Goal: Task Accomplishment & Management: Complete application form

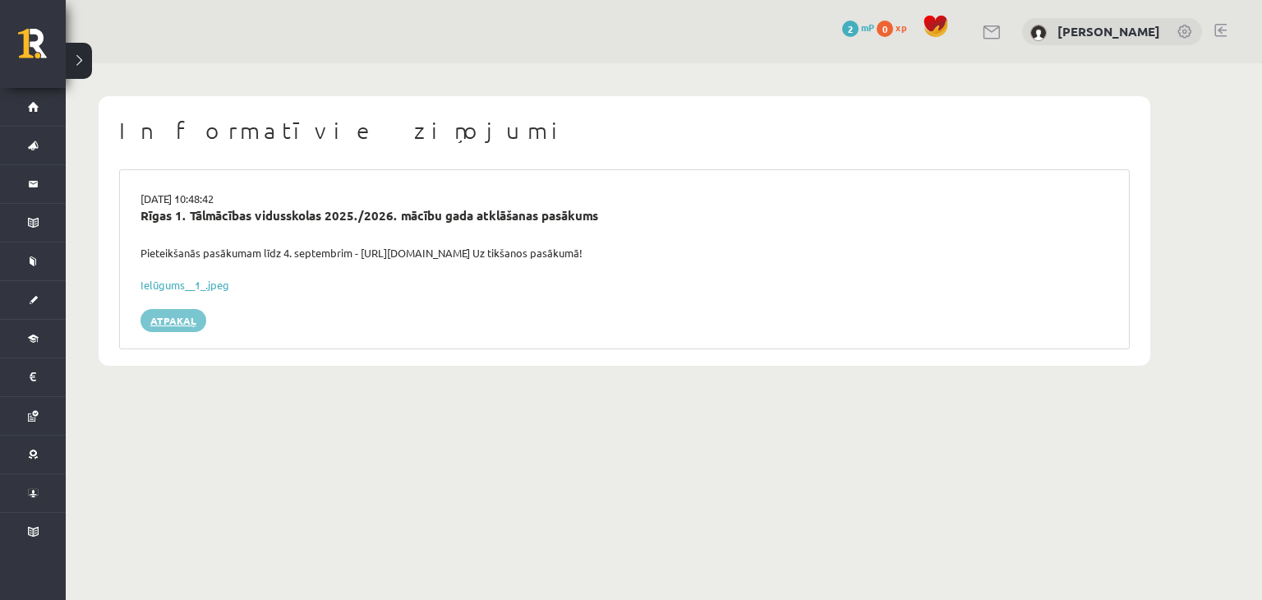
click at [183, 318] on link "Atpakaļ" at bounding box center [173, 320] width 66 height 23
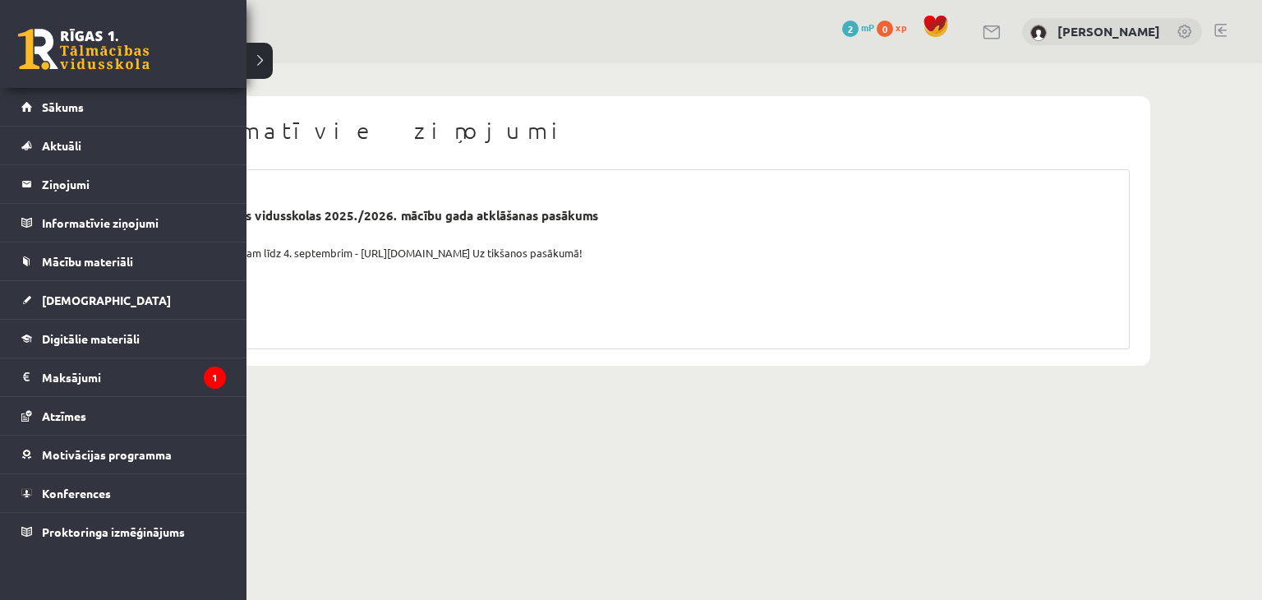
click at [31, 31] on link at bounding box center [83, 49] width 131 height 41
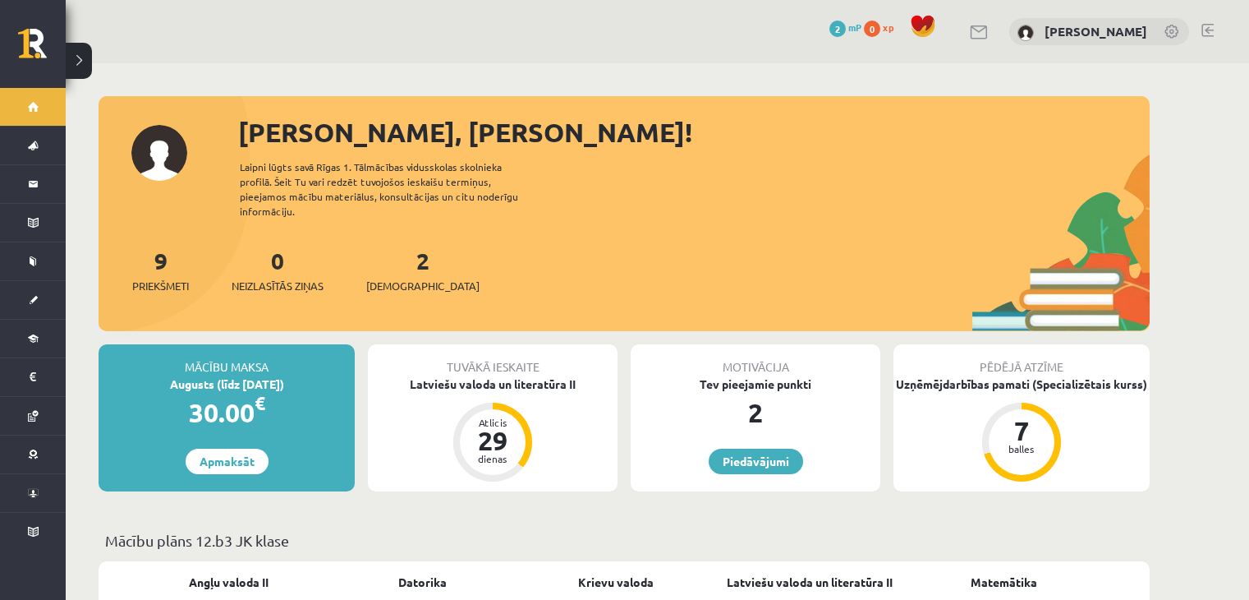
scroll to position [287, 0]
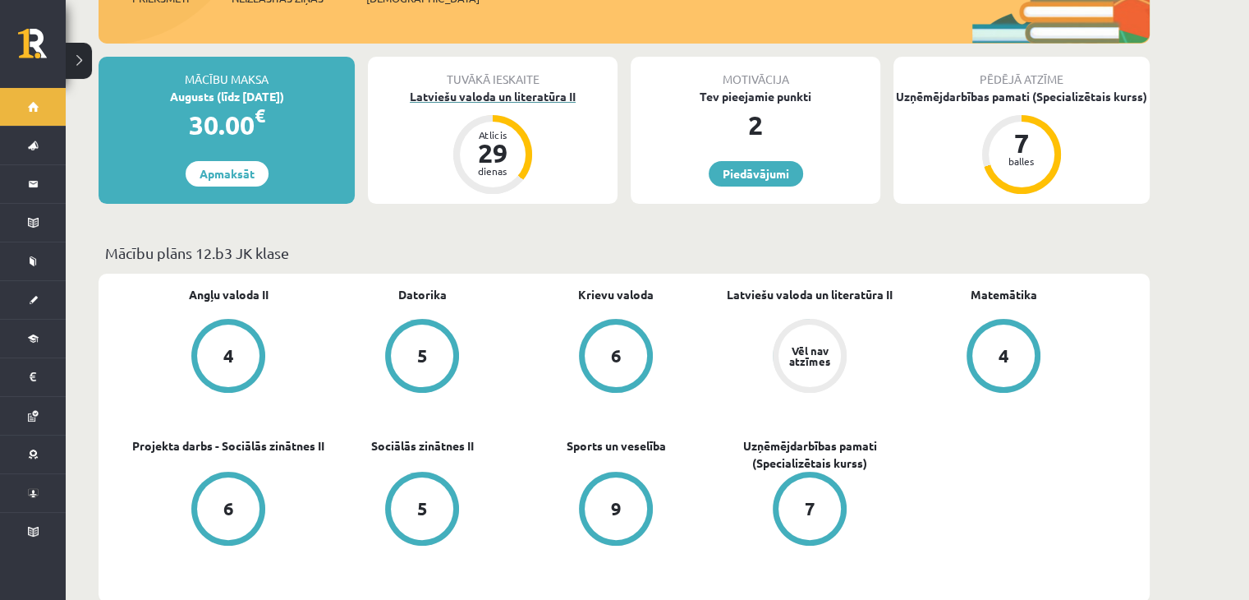
click at [523, 88] on div "Latviešu valoda un literatūra II" at bounding box center [493, 96] width 250 height 17
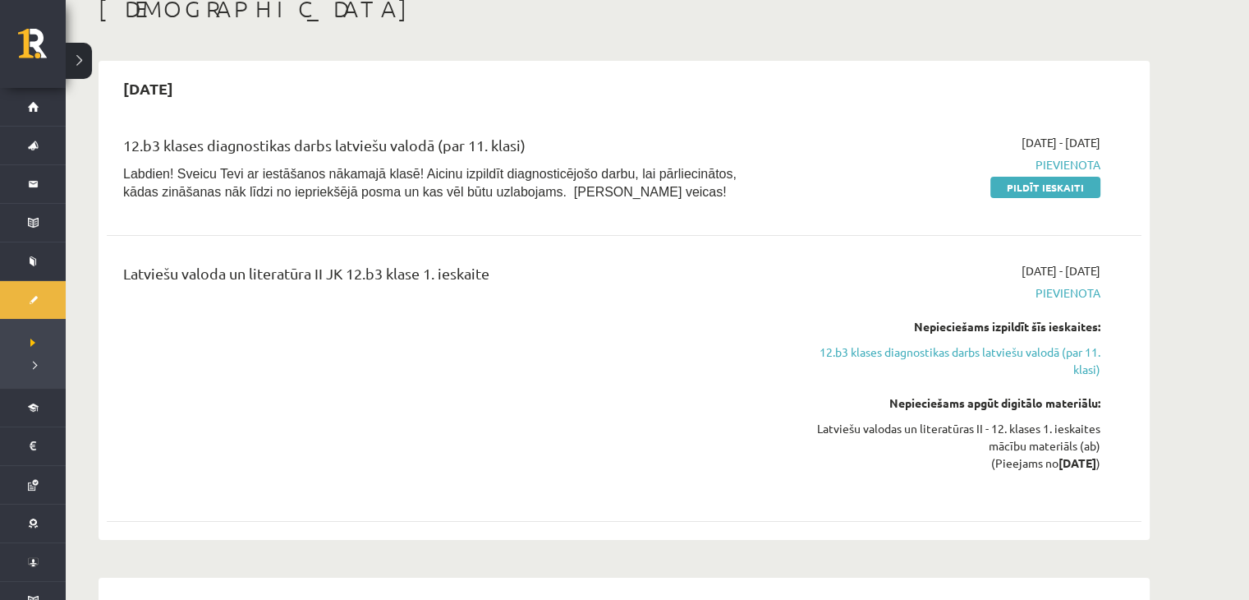
scroll to position [102, 0]
click at [1023, 182] on link "Pildīt ieskaiti" at bounding box center [1045, 186] width 110 height 21
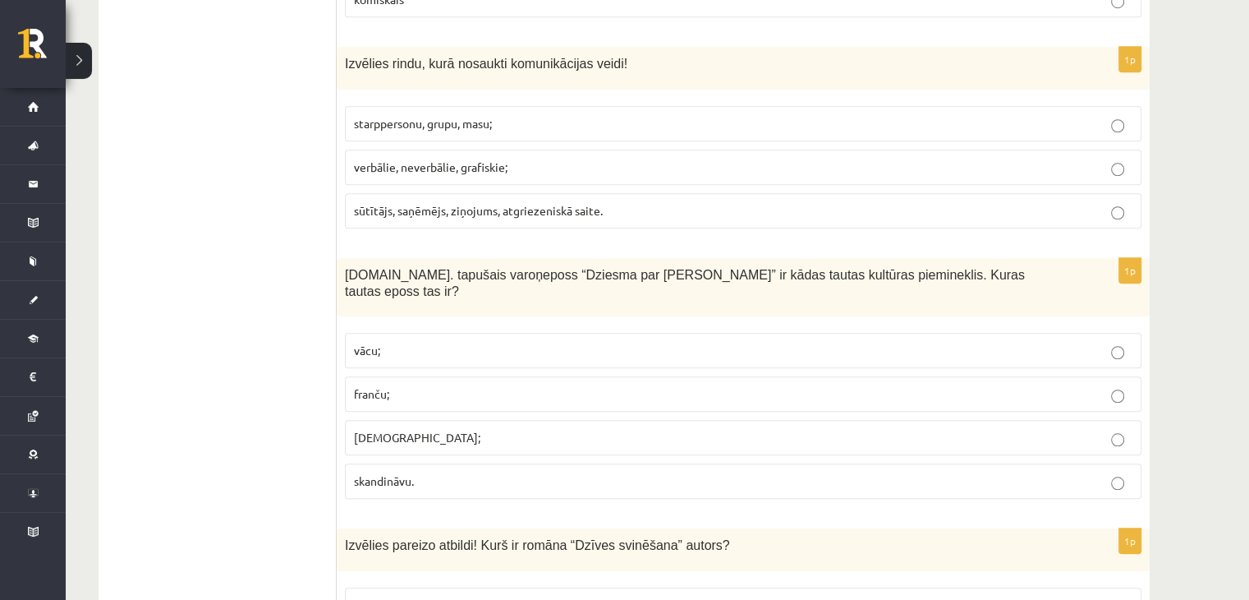
scroll to position [7680, 0]
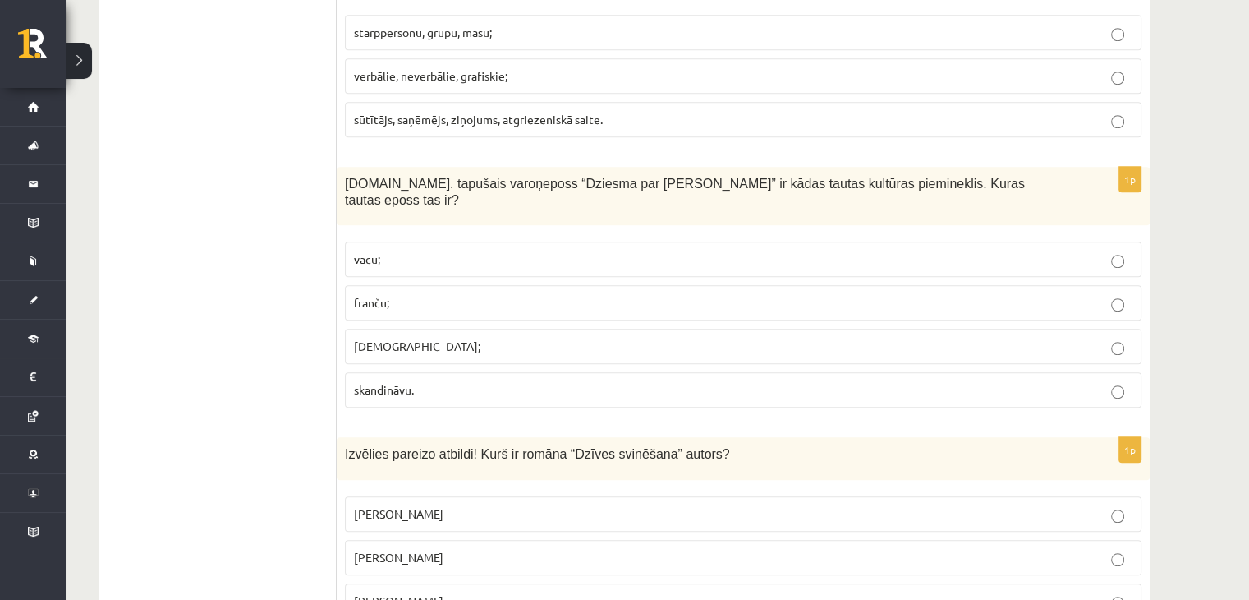
drag, startPoint x: 343, startPoint y: 215, endPoint x: 535, endPoint y: 586, distance: 417.3
copy form "Kuru laiku var uzskatīt par latviešu literatūras sākotni? 12.-13.gs. 16.- 17.gs…"
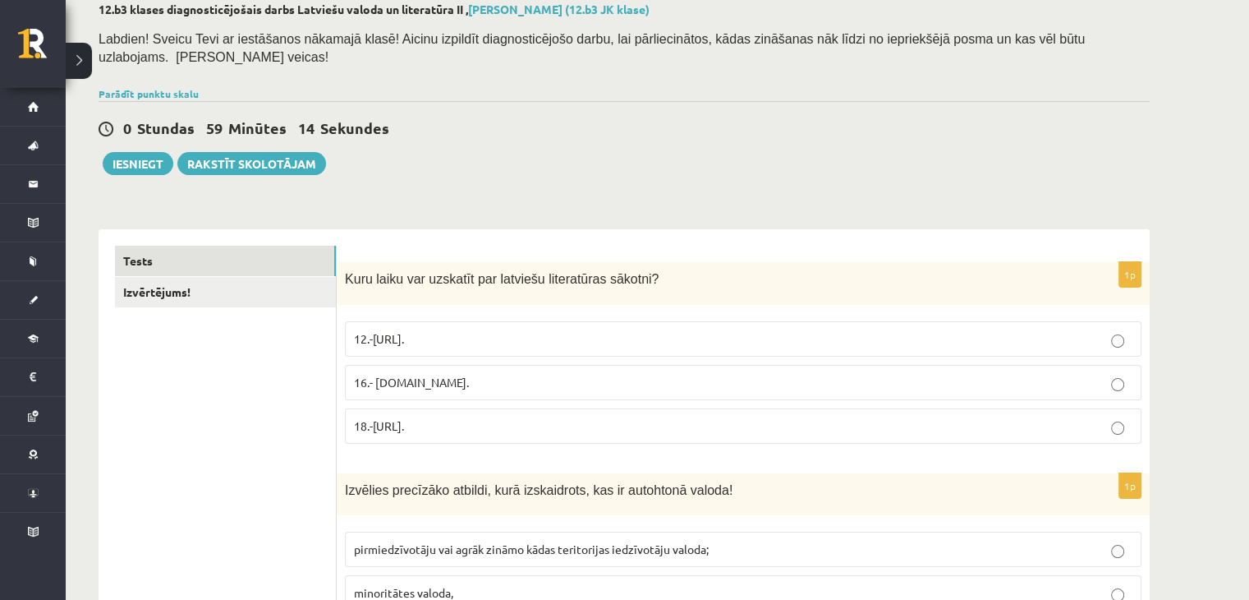
scroll to position [104, 0]
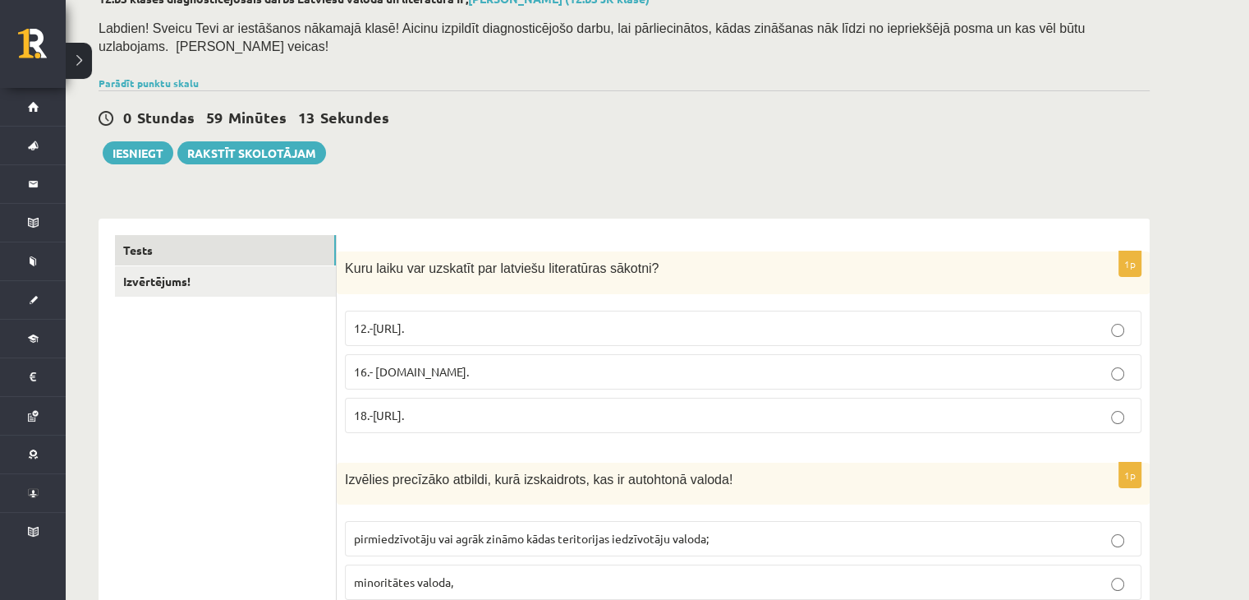
click at [391, 363] on p "16.- 17.gs." at bounding box center [743, 371] width 779 height 17
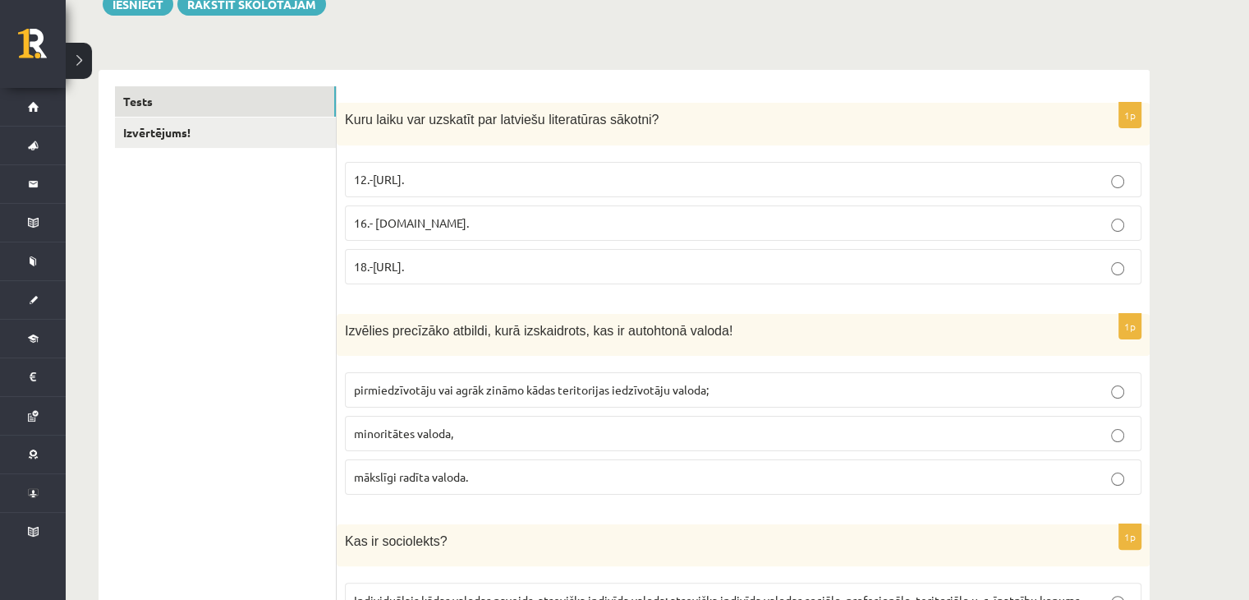
scroll to position [255, 0]
click at [519, 380] on span "pirmiedzīvotāju vai agrāk zināmo kādas teritorijas iedzīvotāju valoda;" at bounding box center [531, 387] width 355 height 15
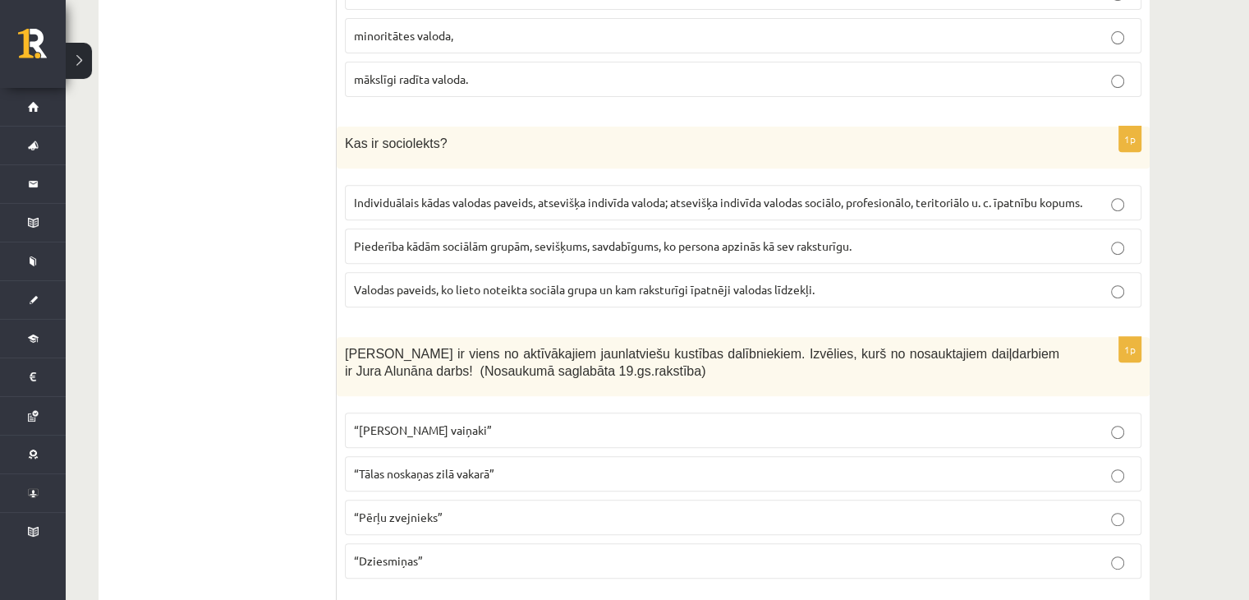
scroll to position [665, 0]
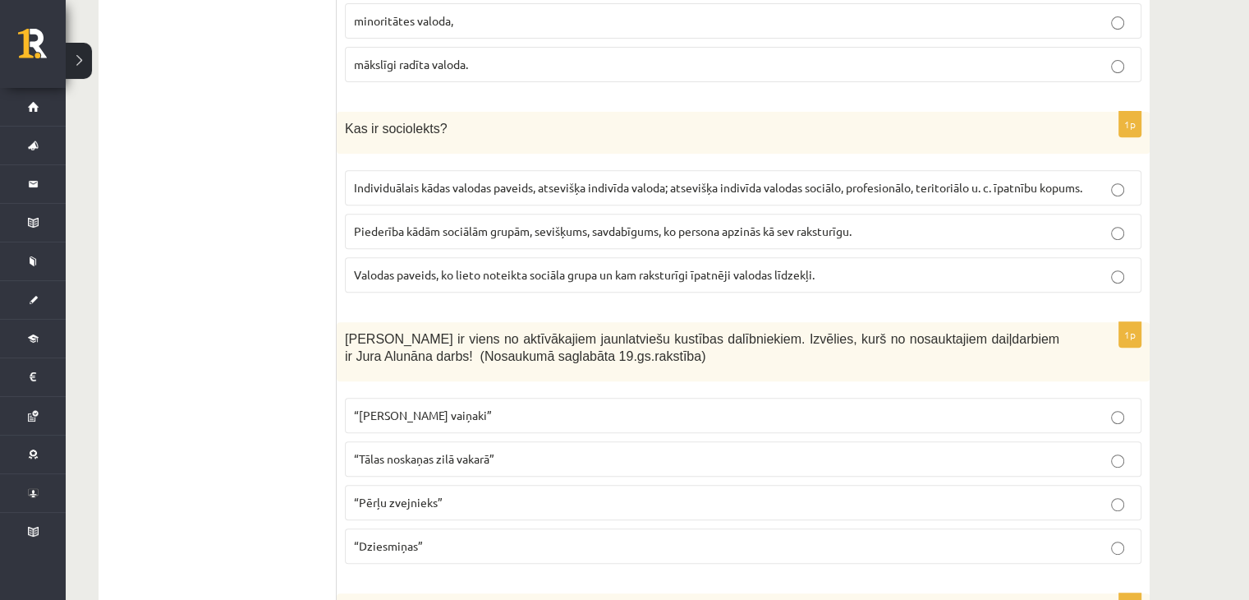
click at [416, 266] on p "Valodas paveids, ko lieto noteikta sociāla grupa un kam raksturīgi īpatnēji val…" at bounding box center [743, 274] width 779 height 17
click at [413, 538] on span "“Dziesmiņas”" at bounding box center [388, 545] width 69 height 15
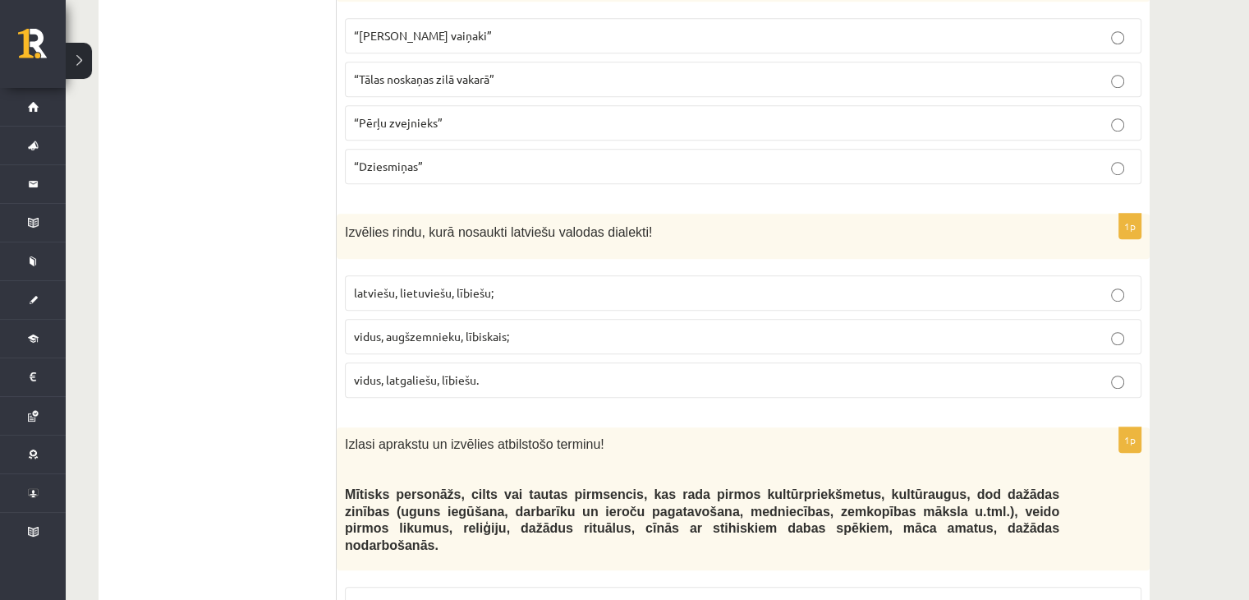
scroll to position [1047, 0]
click at [446, 326] on span "vidus, augšzemnieku, lībiskais;" at bounding box center [431, 333] width 155 height 15
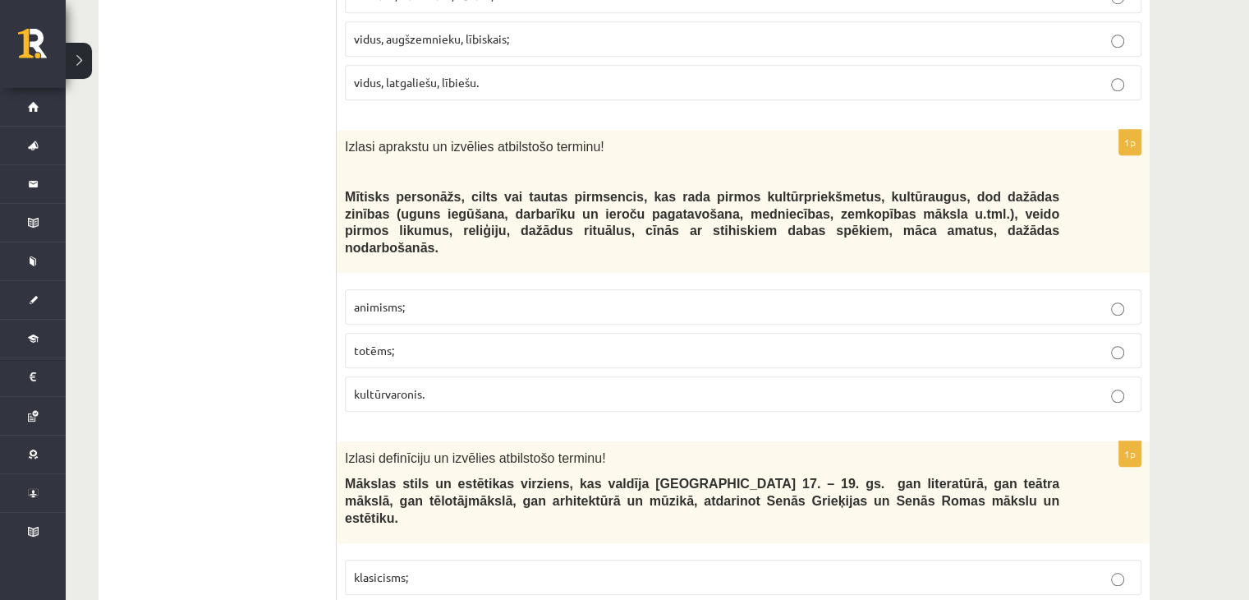
scroll to position [1343, 0]
click at [444, 384] on p "kultūrvaronis." at bounding box center [743, 392] width 779 height 17
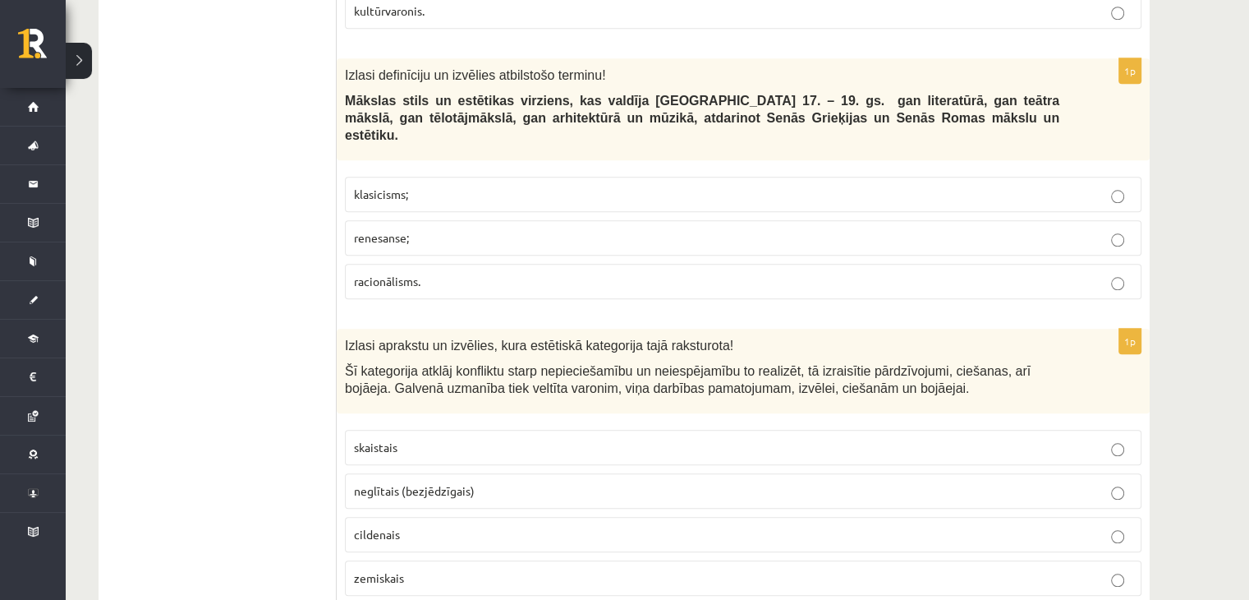
scroll to position [1726, 0]
click at [460, 175] on label "klasicisms;" at bounding box center [743, 192] width 797 height 35
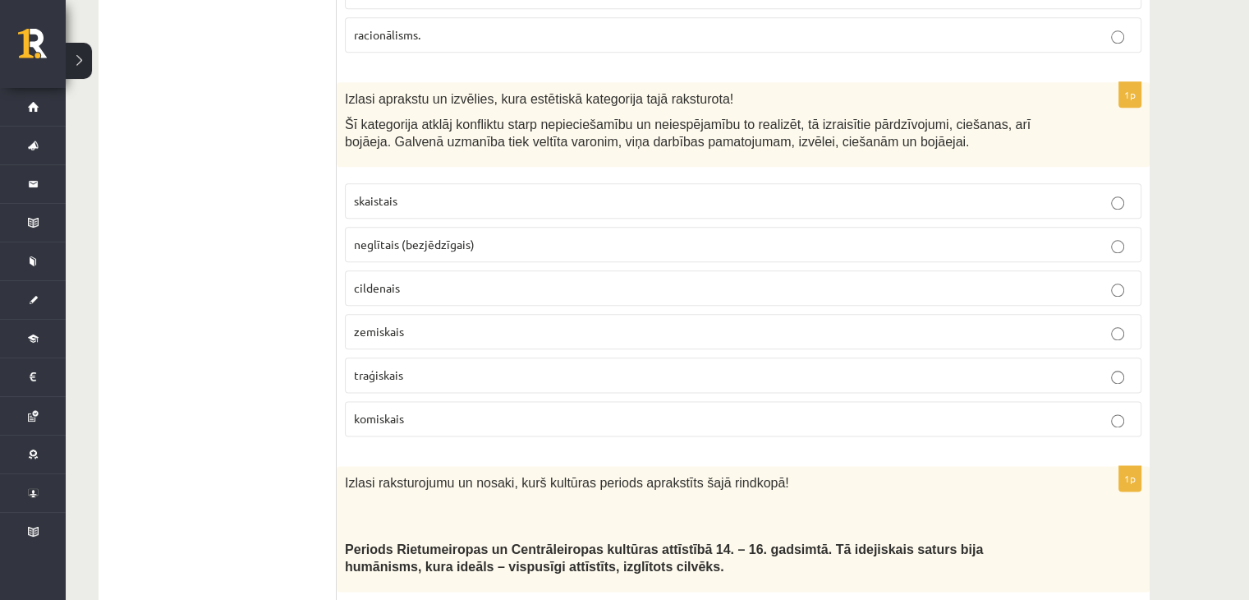
scroll to position [1973, 0]
click at [389, 365] on span "traģiskais" at bounding box center [378, 372] width 49 height 15
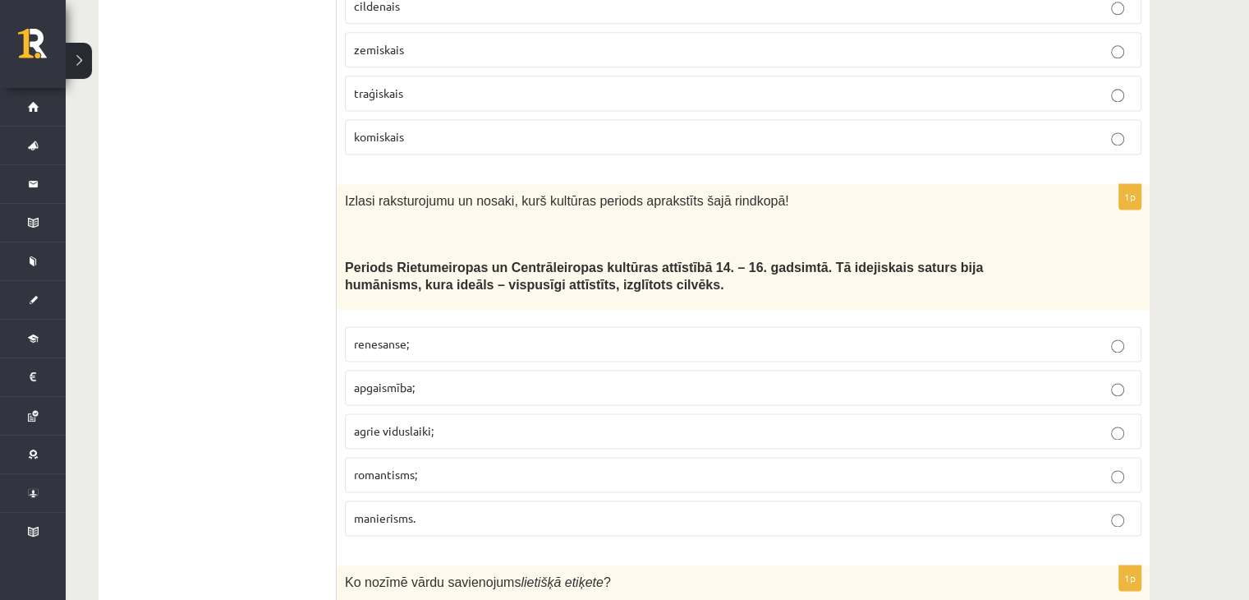
scroll to position [2257, 0]
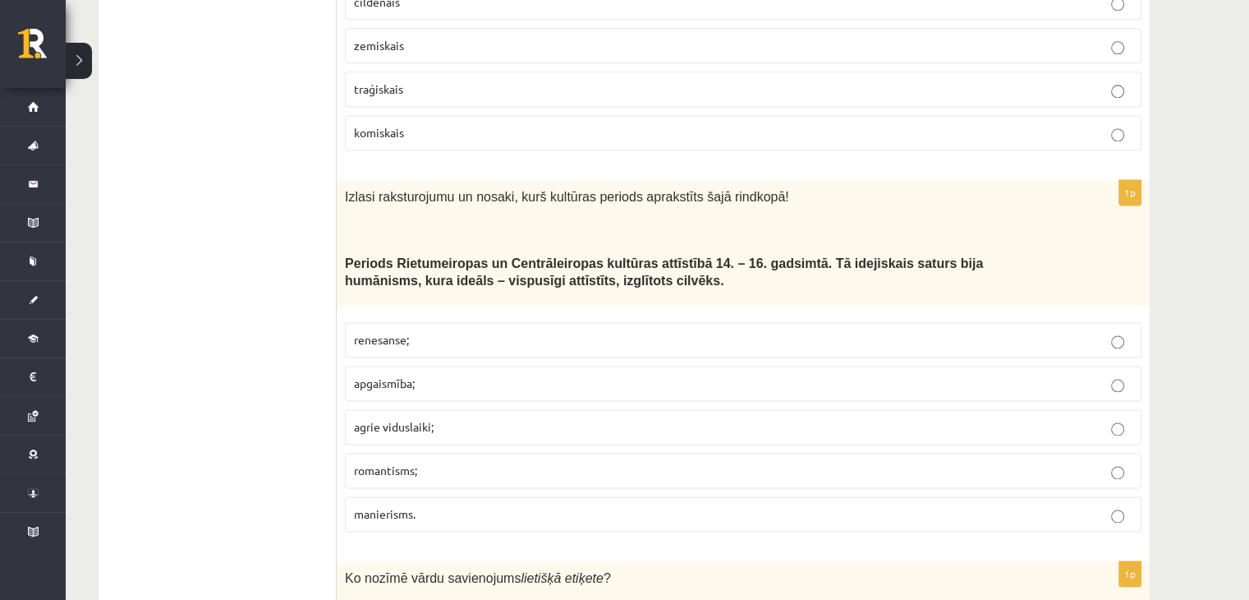
click at [403, 332] on span "renesanse;" at bounding box center [381, 339] width 55 height 15
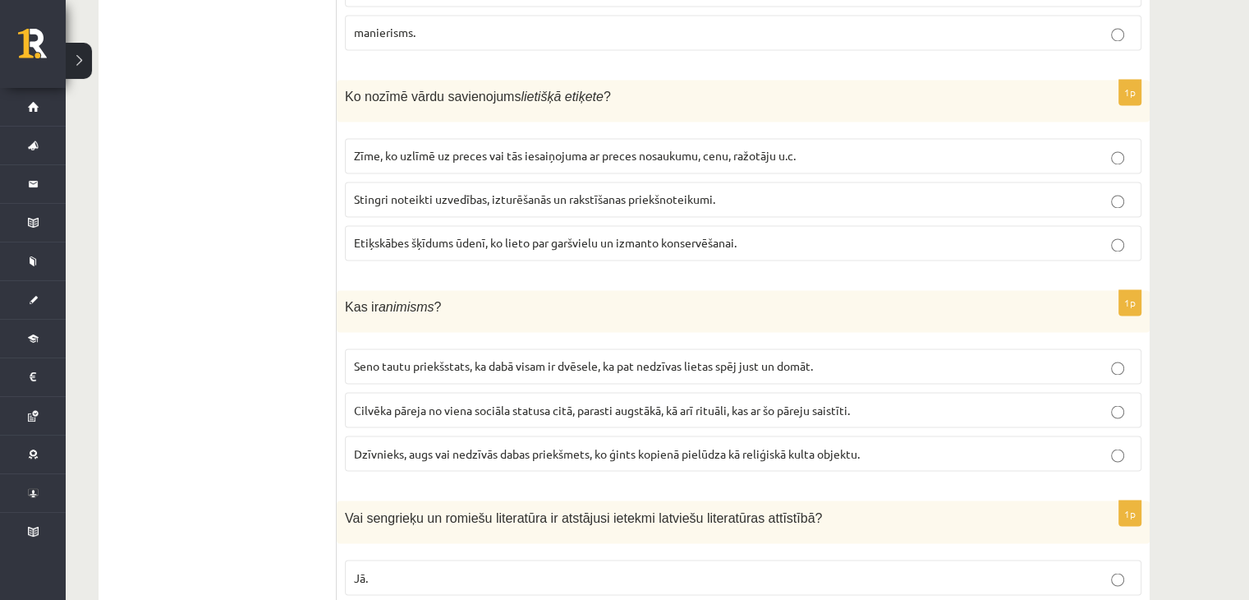
scroll to position [2739, 0]
click at [430, 191] on span "Stingri noteikti uzvedības, izturēšanās un rakstīšanas priekšnoteikumi." at bounding box center [534, 198] width 361 height 15
click at [451, 357] on span "Seno tautu priekšstats, ka dabā visam ir dvēsele, ka pat nedzīvas lietas spēj j…" at bounding box center [583, 364] width 459 height 15
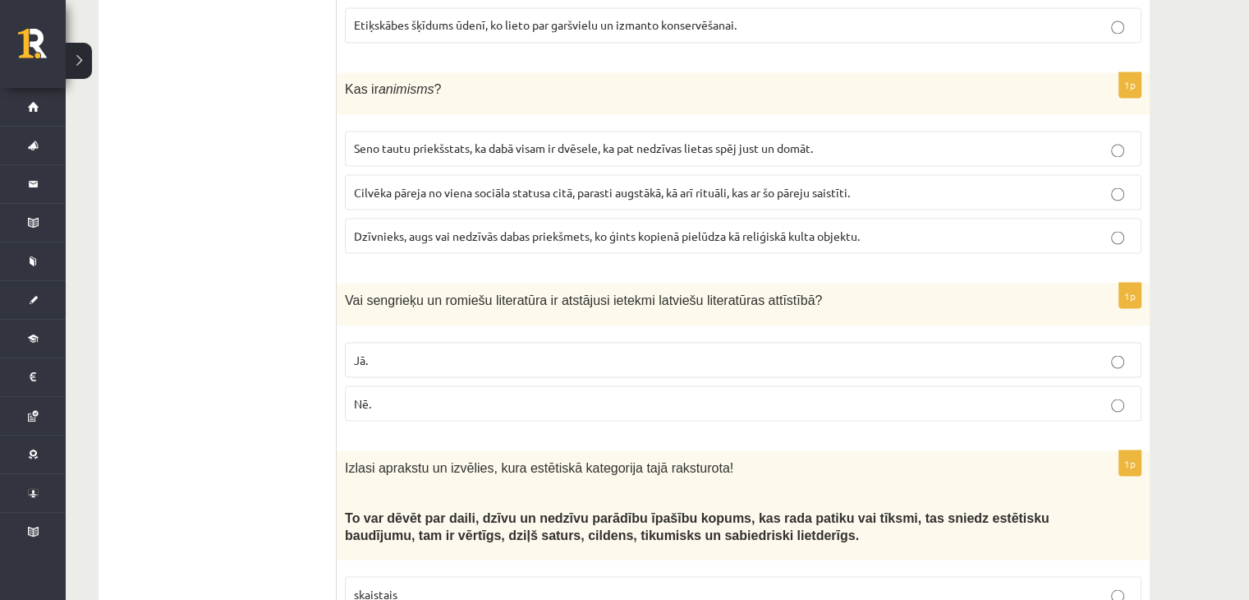
scroll to position [2957, 0]
click at [438, 350] on p "Jā." at bounding box center [743, 358] width 779 height 17
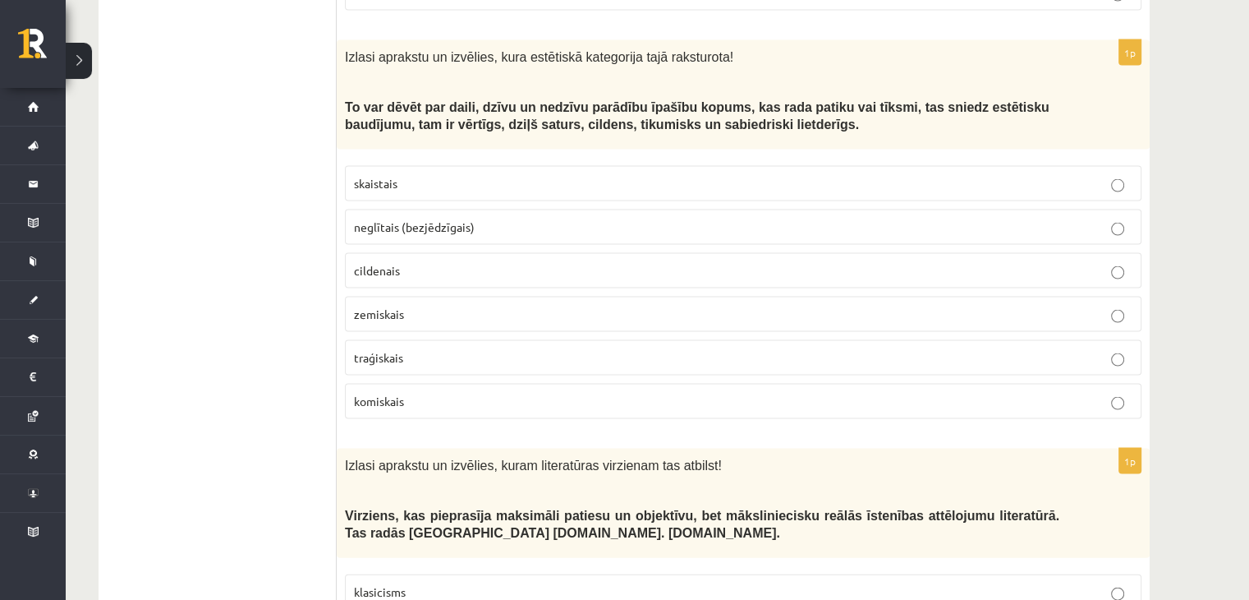
scroll to position [3364, 0]
click at [424, 177] on p "skaistais" at bounding box center [743, 185] width 779 height 17
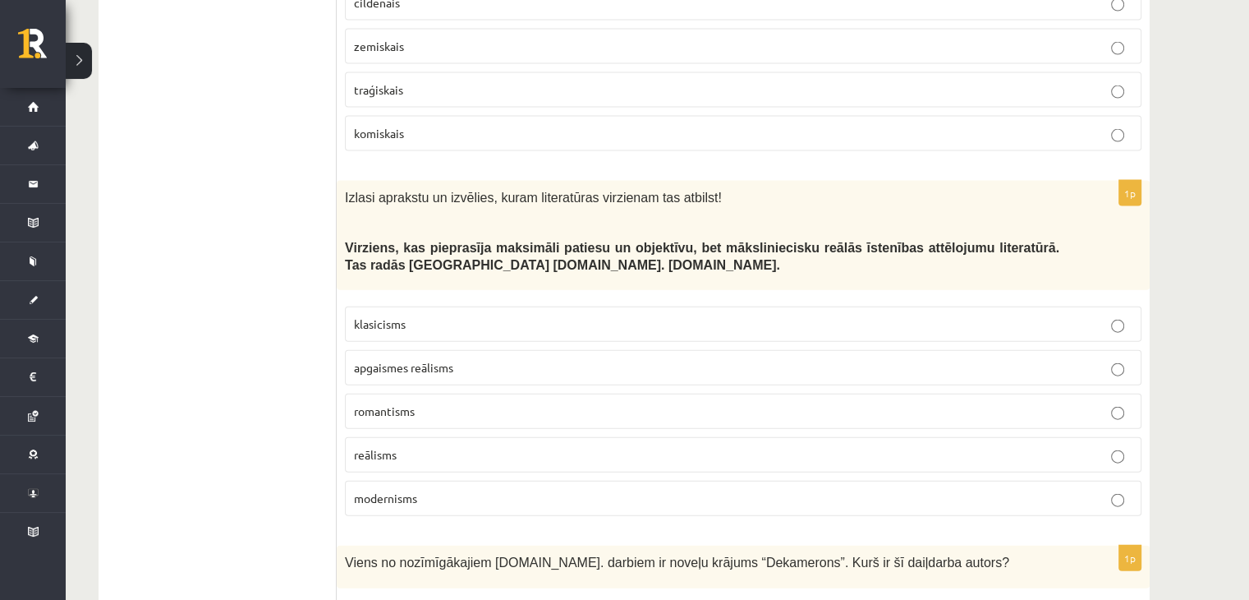
scroll to position [3646, 0]
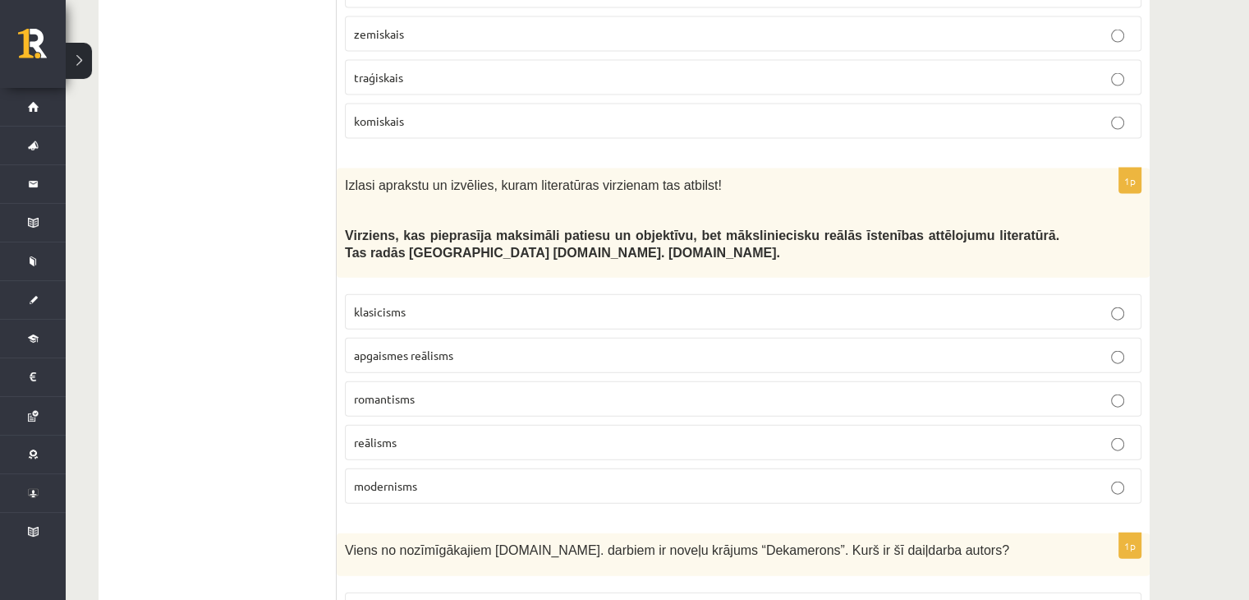
click at [406, 434] on p "reālisms" at bounding box center [743, 442] width 779 height 17
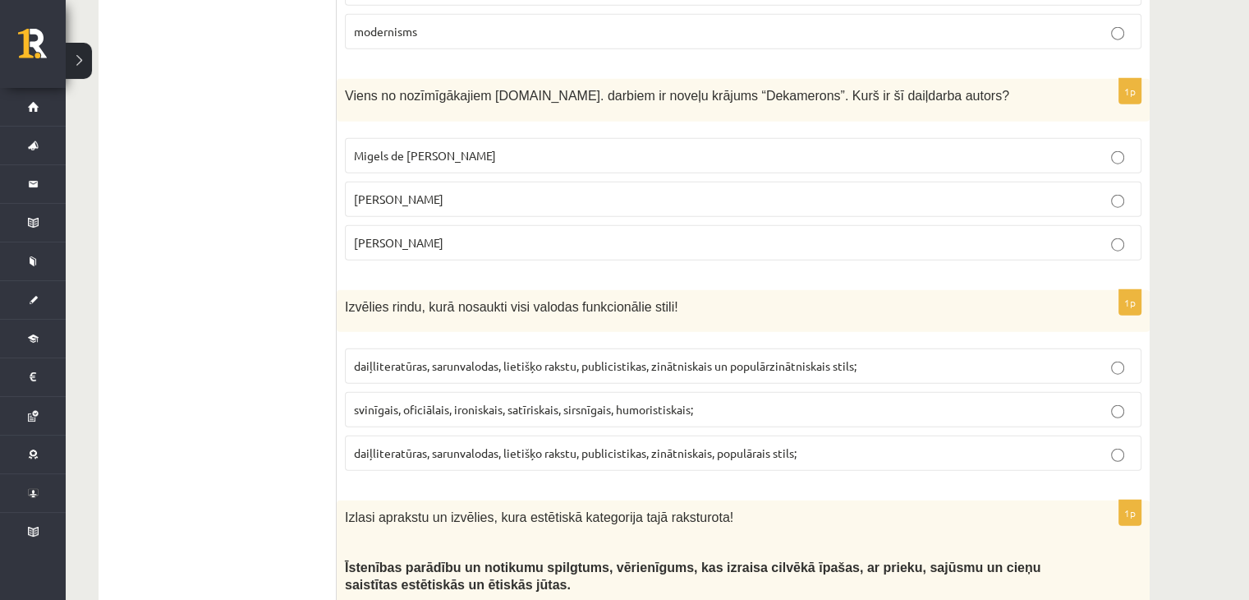
scroll to position [4100, 0]
click at [375, 235] on span "Džovanni Bokačo" at bounding box center [399, 242] width 90 height 15
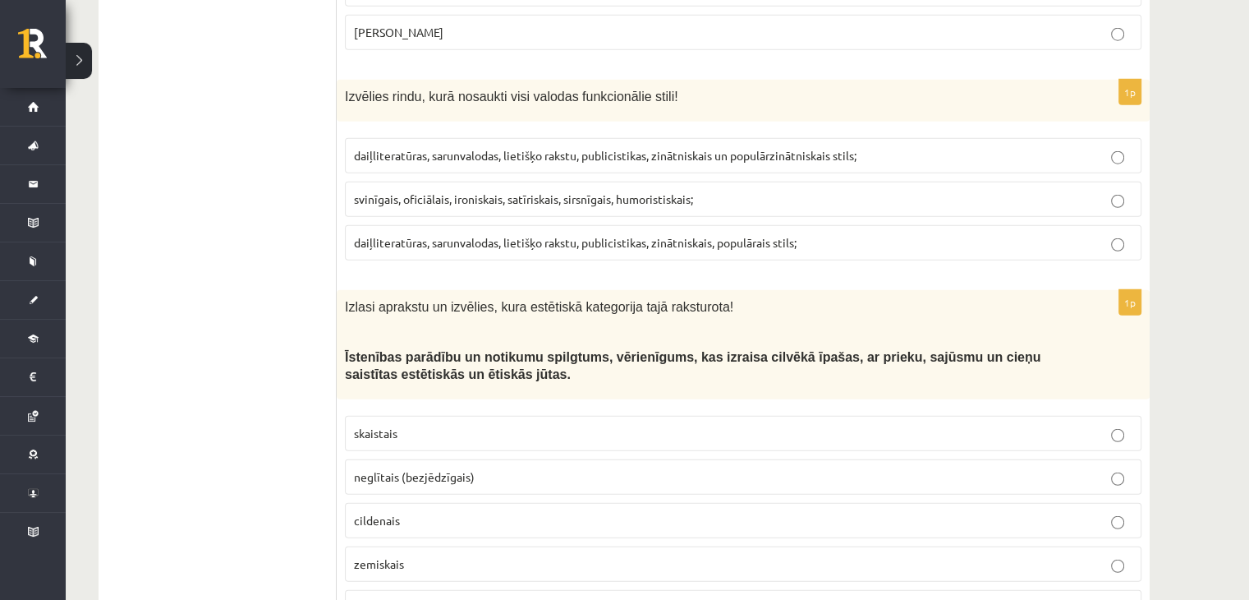
scroll to position [4310, 0]
click at [545, 148] on span "daiļliteratūras, sarunvalodas, lietišķo rakstu, publicistikas, zinātniskais un …" at bounding box center [605, 155] width 503 height 15
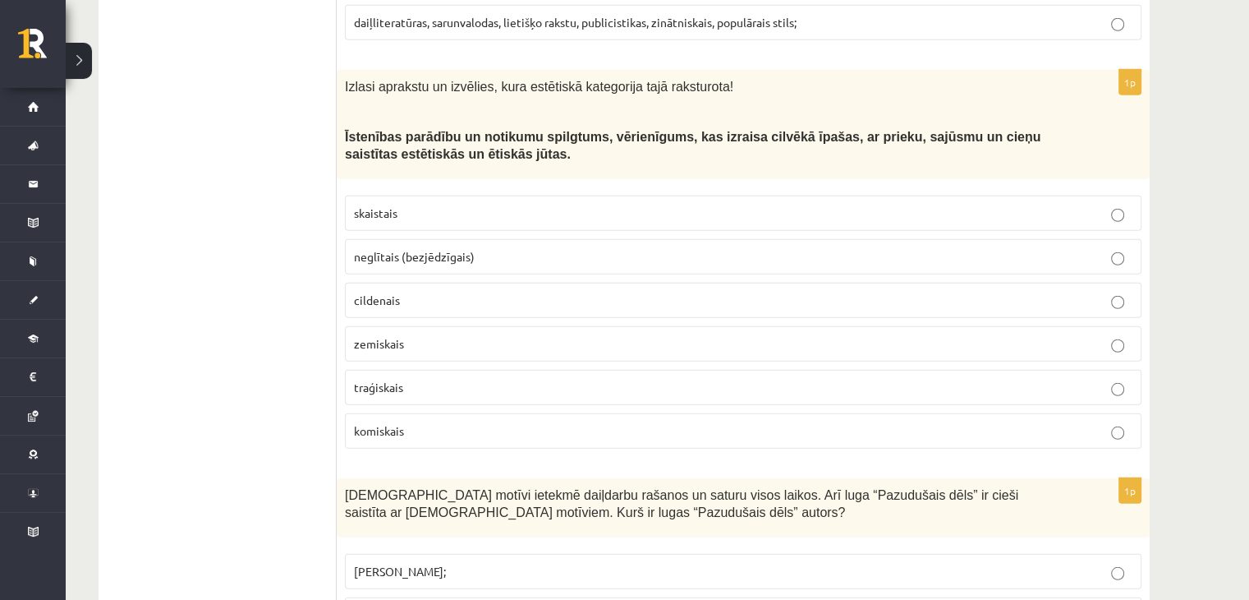
scroll to position [4530, 0]
click at [410, 292] on p "cildenais" at bounding box center [743, 300] width 779 height 17
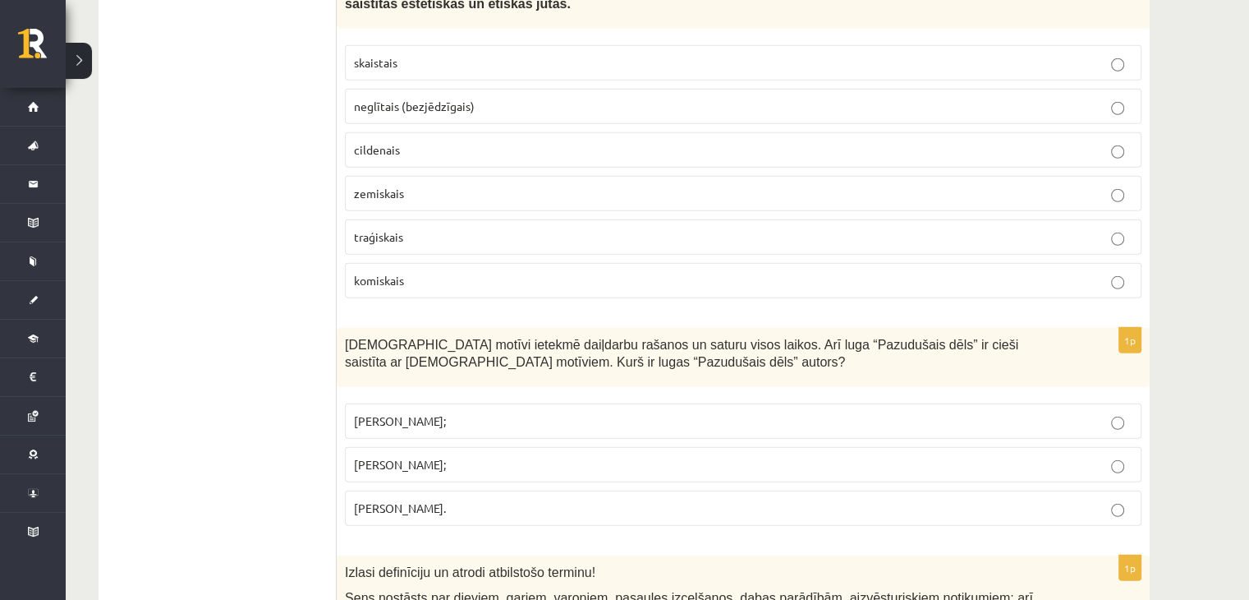
scroll to position [4681, 0]
click at [434, 499] on span "Rūdolfs Blaumanis." at bounding box center [400, 506] width 92 height 15
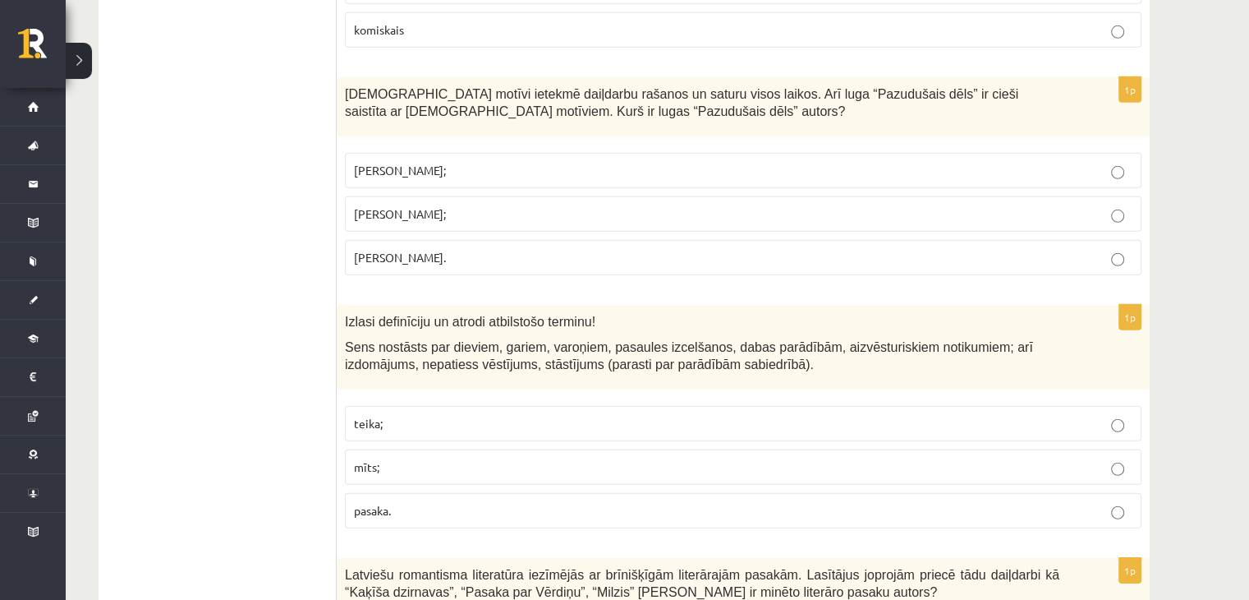
scroll to position [4933, 0]
click at [433, 457] on p "mīts;" at bounding box center [743, 465] width 779 height 17
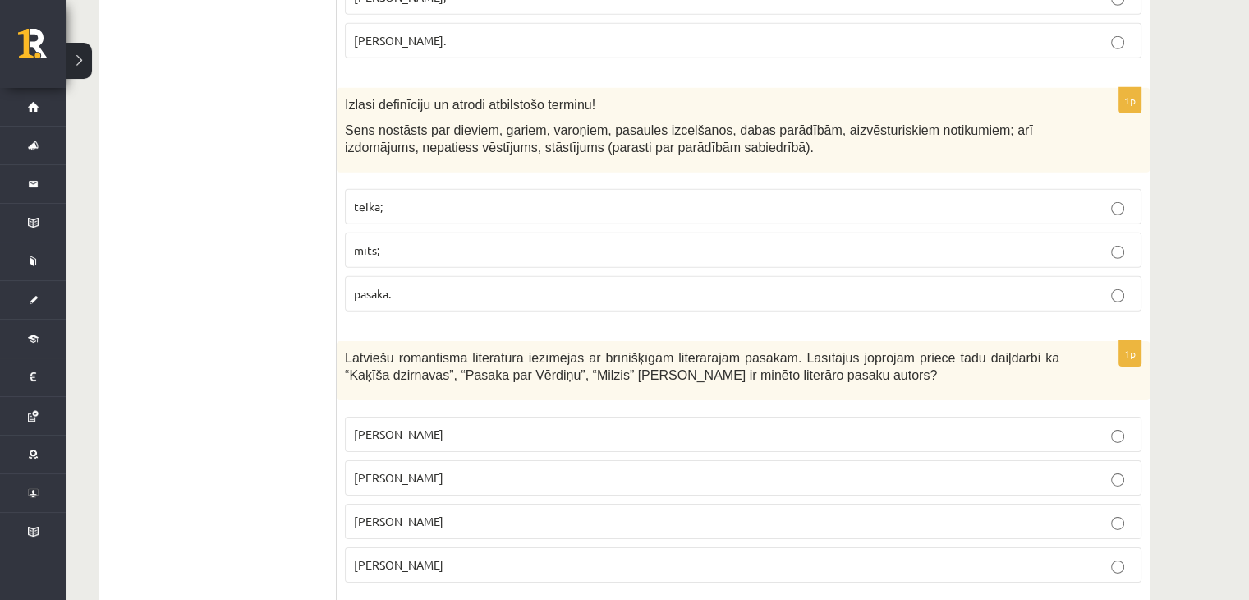
scroll to position [5154, 0]
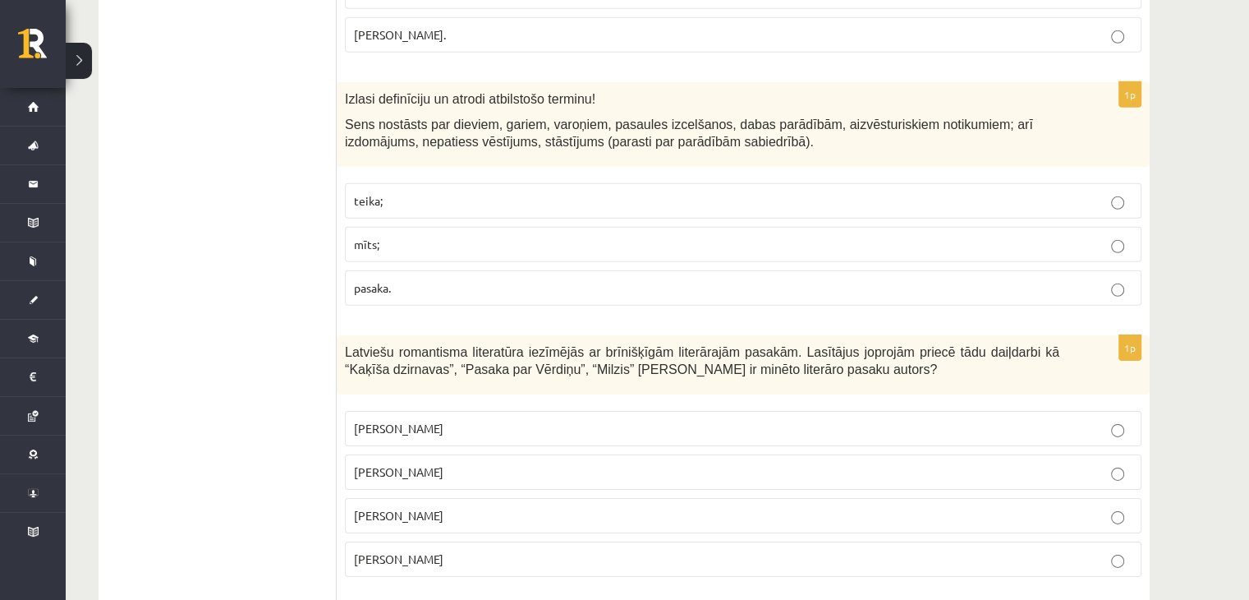
click at [418, 454] on label "Kārlis Skalbe" at bounding box center [743, 471] width 797 height 35
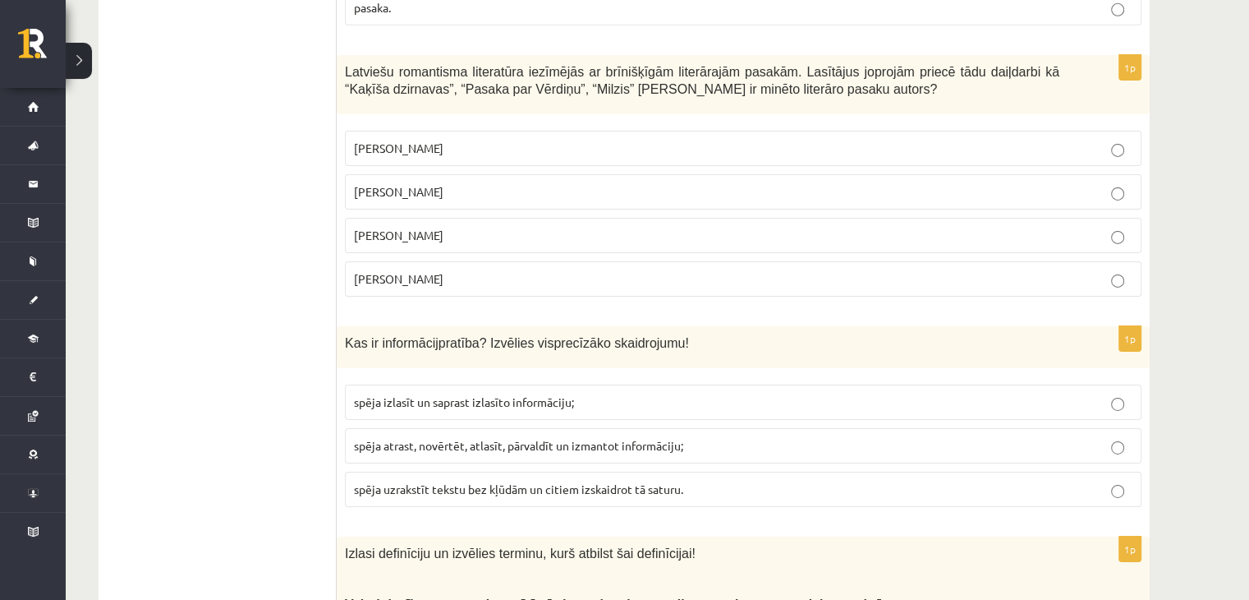
scroll to position [5435, 0]
click at [407, 436] on span "spēja atrast, novērtēt, atlasīt, pārvaldīt un izmantot informāciju;" at bounding box center [518, 443] width 329 height 15
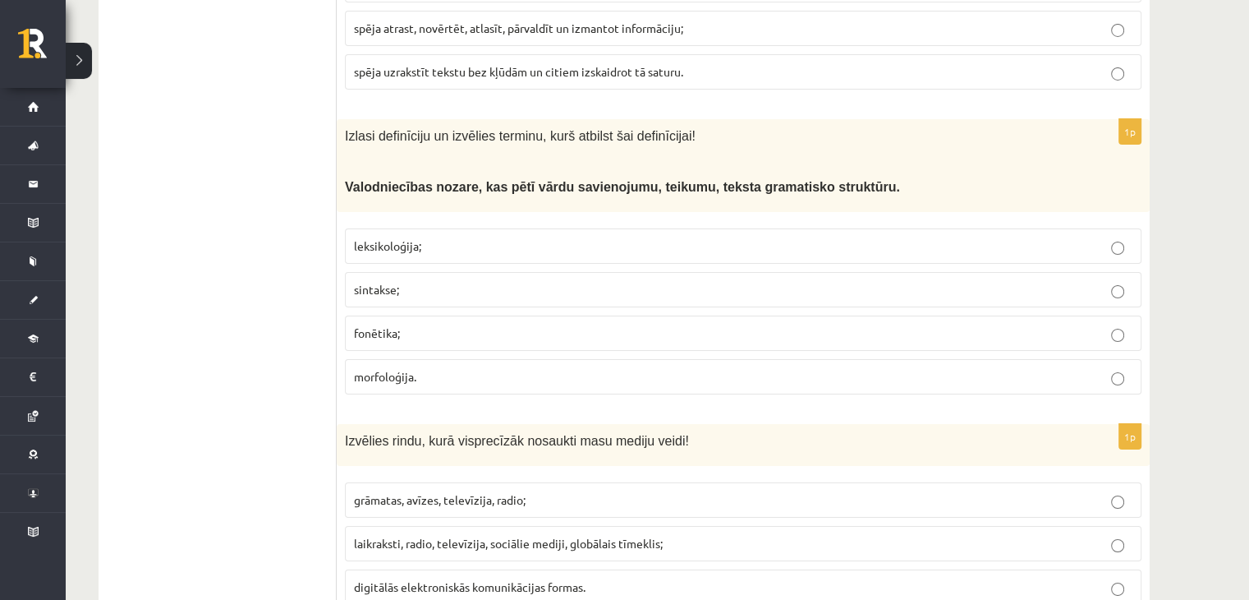
scroll to position [5851, 0]
click at [403, 281] on p "sintakse;" at bounding box center [743, 289] width 779 height 17
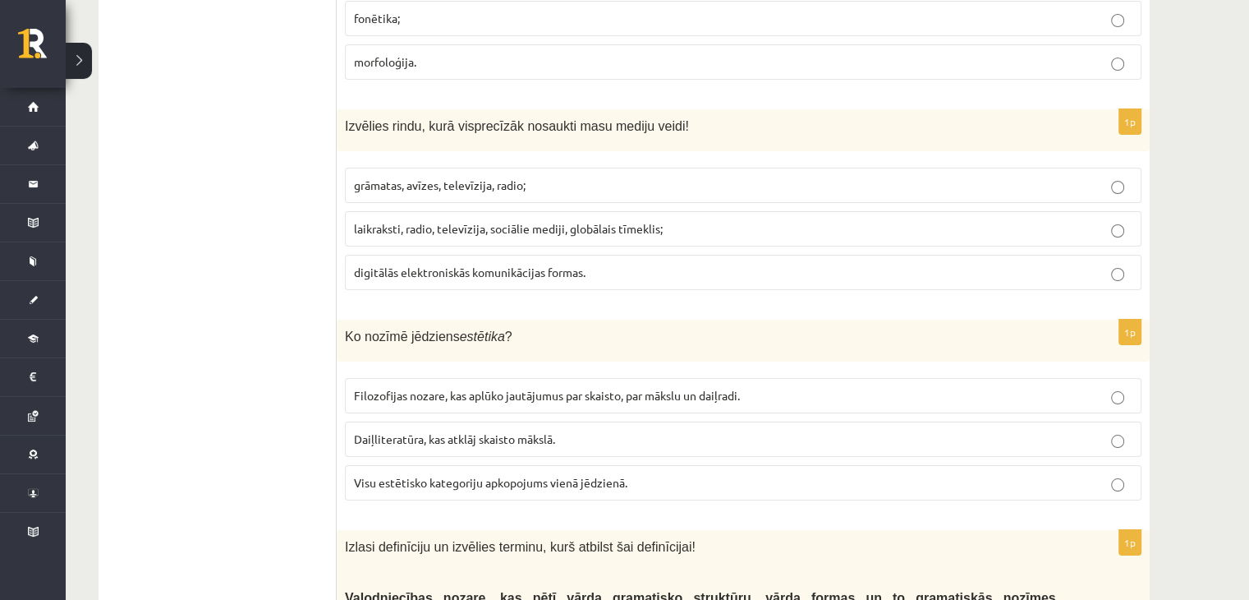
scroll to position [6166, 0]
click at [475, 220] on span "laikraksti, radio, televīzija, sociālie mediji, globālais tīmeklis;" at bounding box center [508, 227] width 309 height 15
click at [394, 386] on p "Filozofijas nozare, kas aplūko jautājumus par skaisto, par mākslu un daiļradi." at bounding box center [743, 394] width 779 height 17
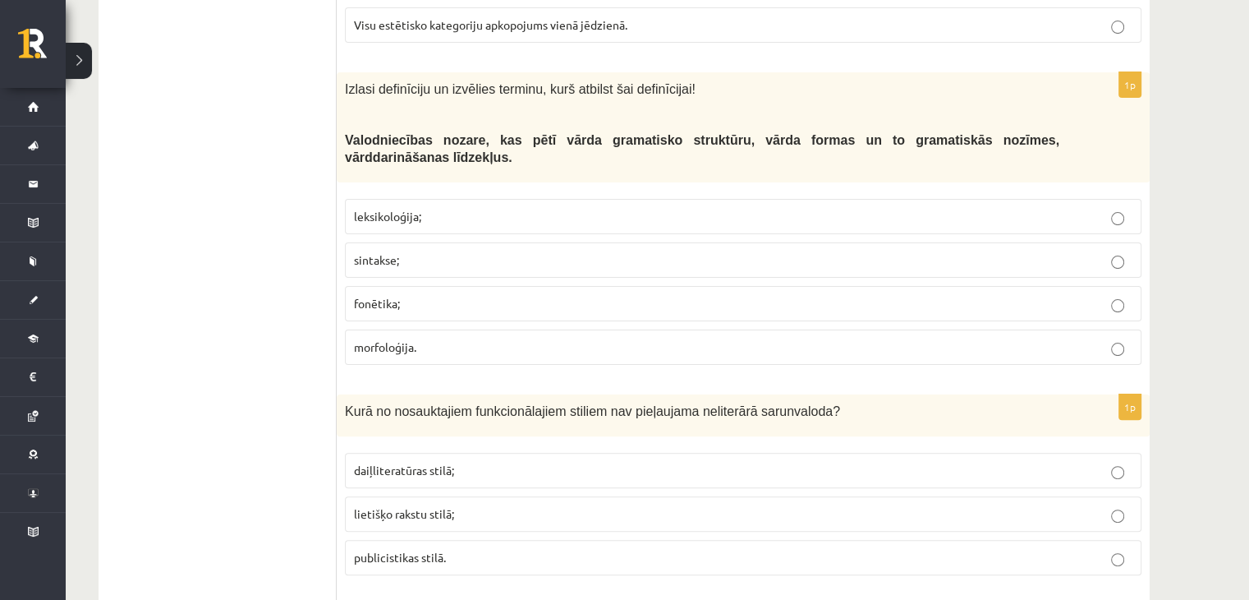
scroll to position [6625, 0]
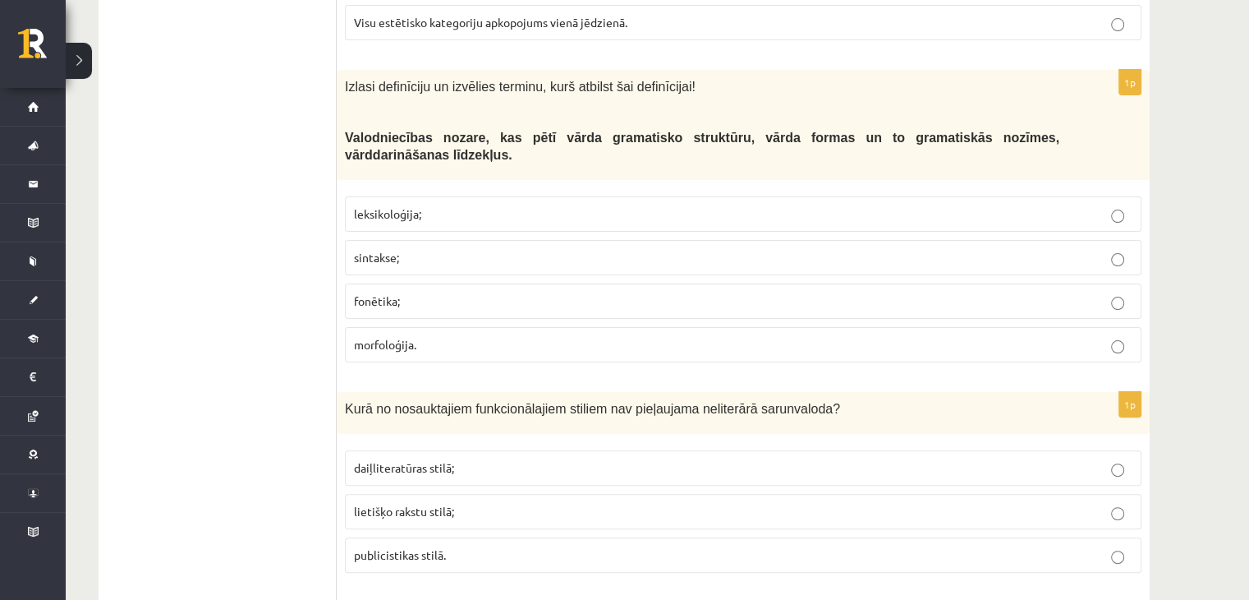
click at [409, 337] on span "morfoloģija." at bounding box center [385, 344] width 62 height 15
click at [426, 503] on span "lietišķo rakstu stilā;" at bounding box center [404, 510] width 100 height 15
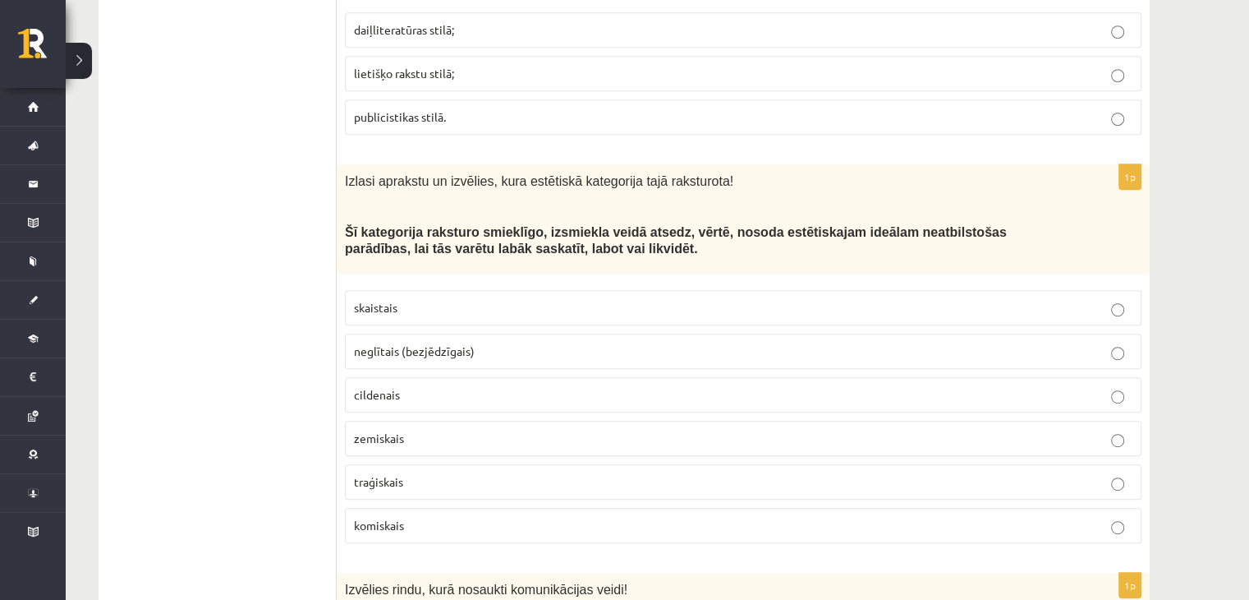
scroll to position [7066, 0]
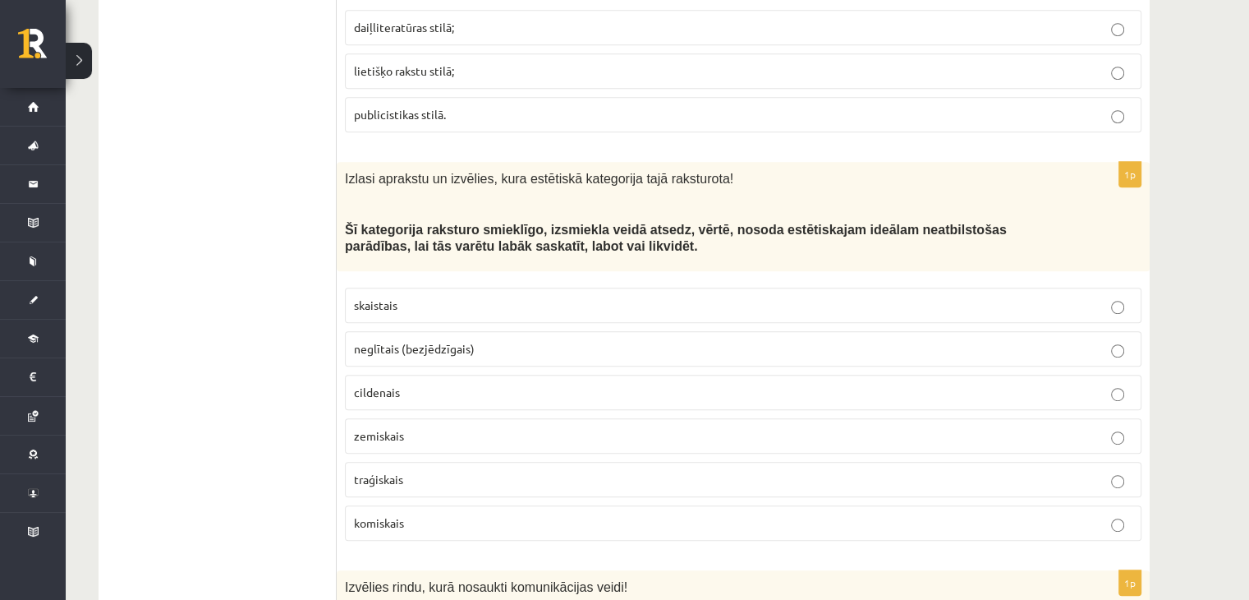
click at [405, 514] on p "komiskais" at bounding box center [743, 522] width 779 height 17
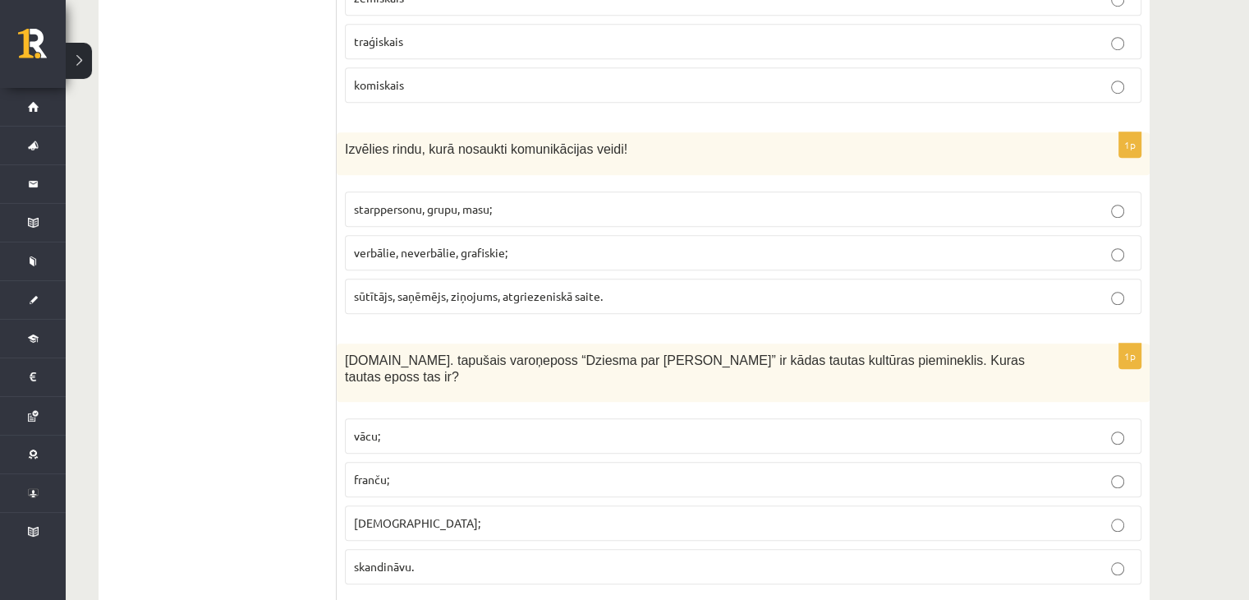
scroll to position [7505, 0]
click at [431, 200] on span "starppersonu, grupu, masu;" at bounding box center [423, 207] width 138 height 15
click at [371, 470] on span "franču;" at bounding box center [371, 477] width 35 height 15
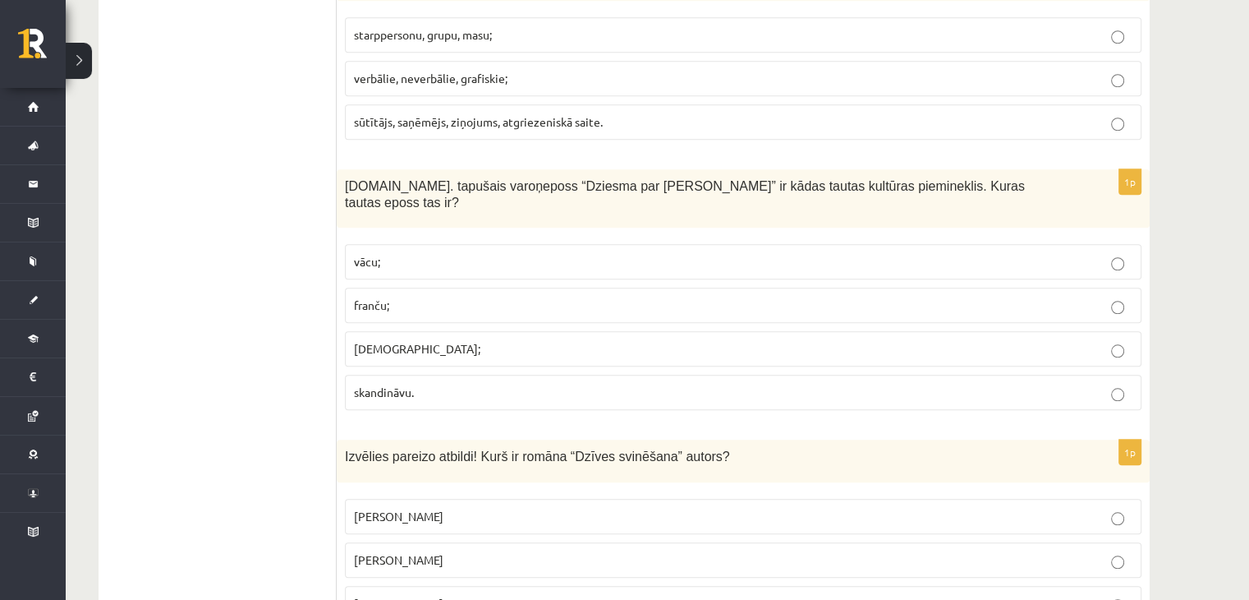
scroll to position [7680, 0]
click at [430, 505] on p "Nora Ikstena" at bounding box center [743, 513] width 779 height 17
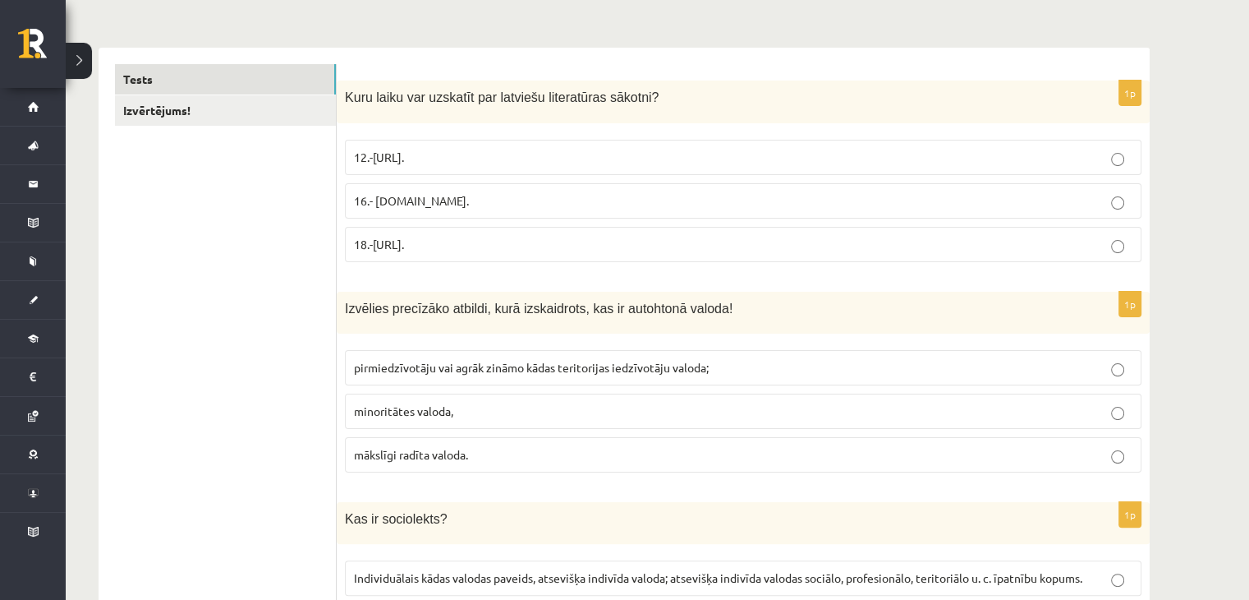
scroll to position [0, 0]
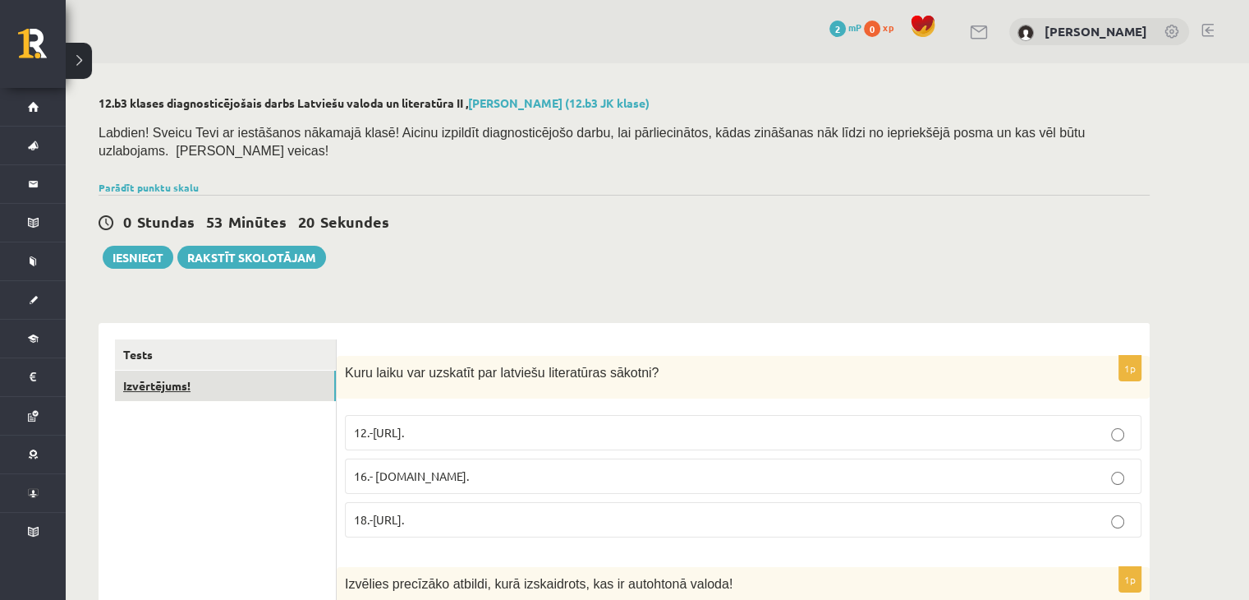
click at [164, 370] on link "Izvērtējums!" at bounding box center [225, 385] width 221 height 30
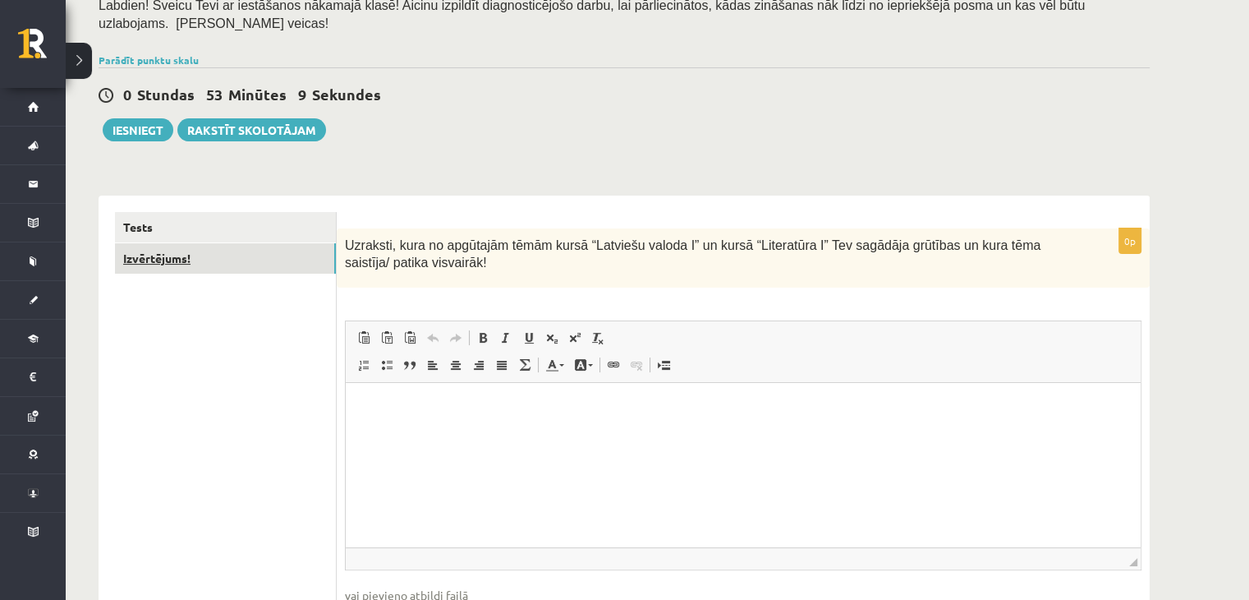
scroll to position [128, 0]
click at [412, 423] on html at bounding box center [743, 407] width 795 height 50
click at [150, 98] on div "0 Stundas 32 Minūtes 44 Sekundes Ieskaite saglabāta! Iesniegt Rakstīt skolotājam" at bounding box center [624, 104] width 1051 height 74
click at [138, 117] on button "Iesniegt" at bounding box center [138, 128] width 71 height 23
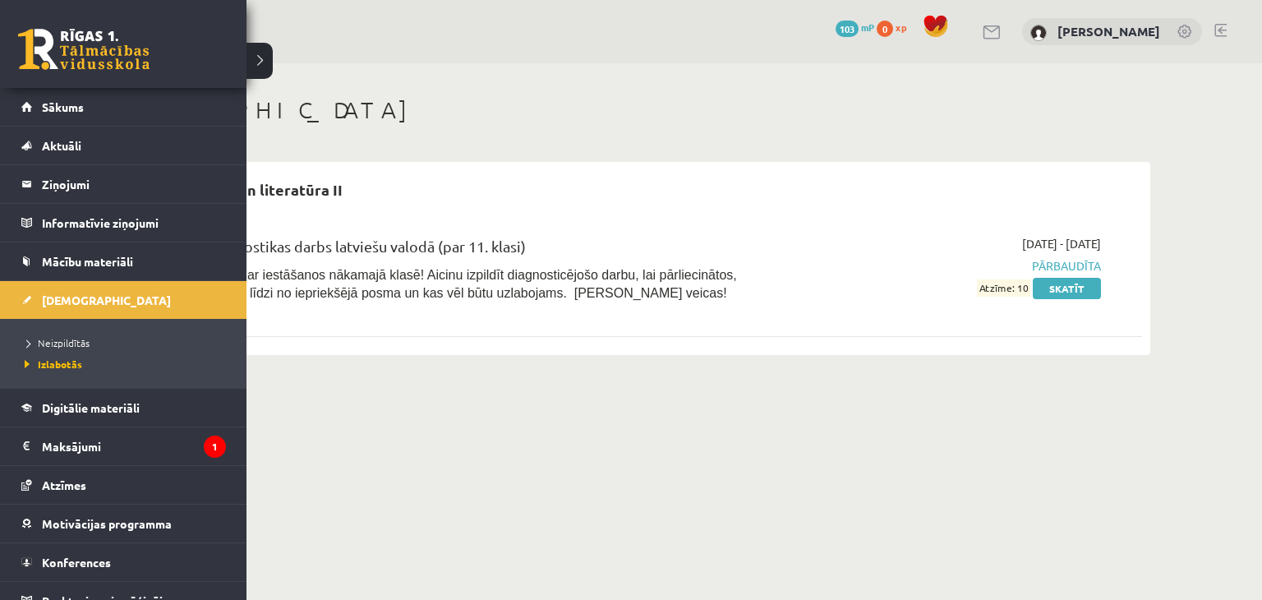
click at [40, 46] on link at bounding box center [83, 49] width 131 height 41
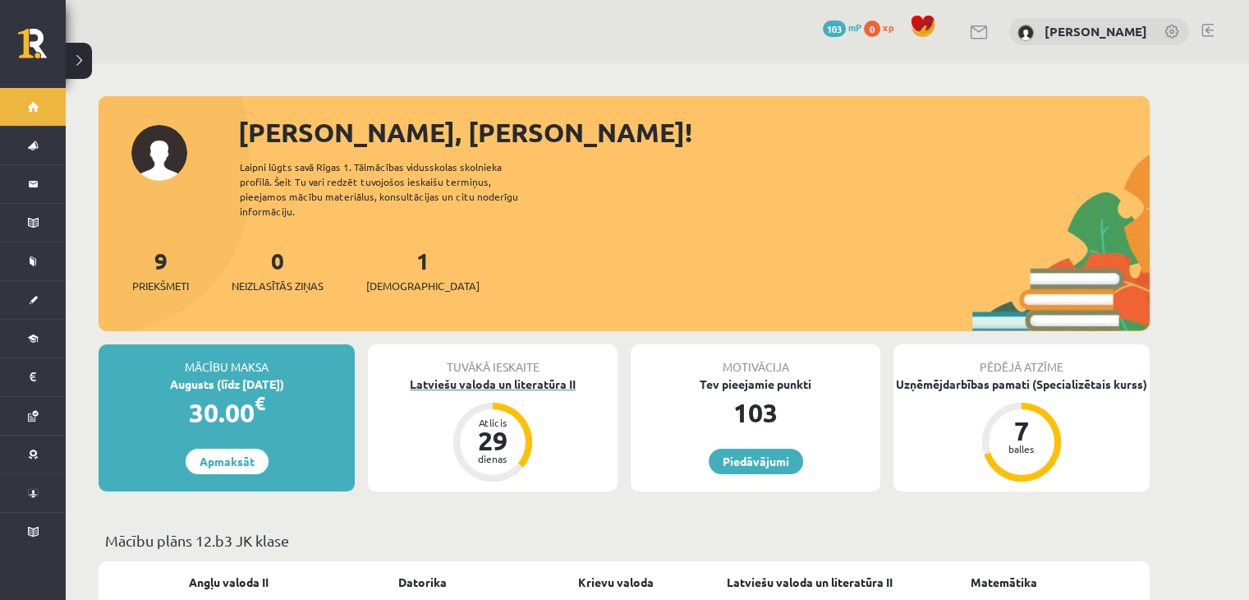
click at [471, 375] on div "Latviešu valoda un literatūra II" at bounding box center [493, 383] width 250 height 17
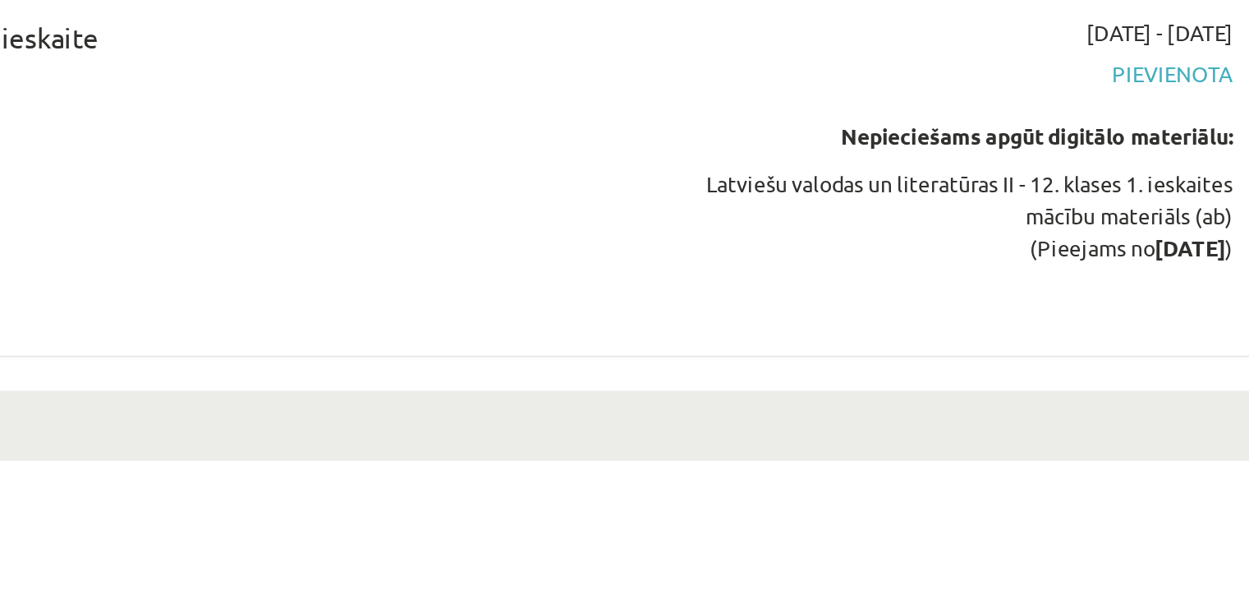
scroll to position [207, 0]
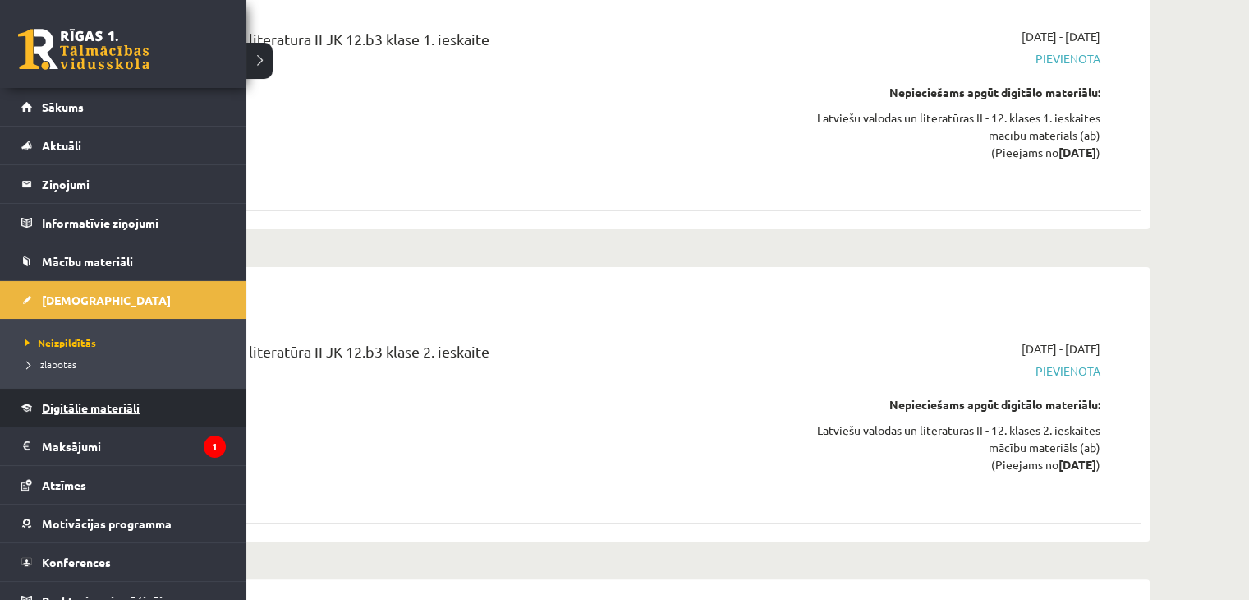
click at [76, 407] on span "Digitālie materiāli" at bounding box center [91, 407] width 98 height 15
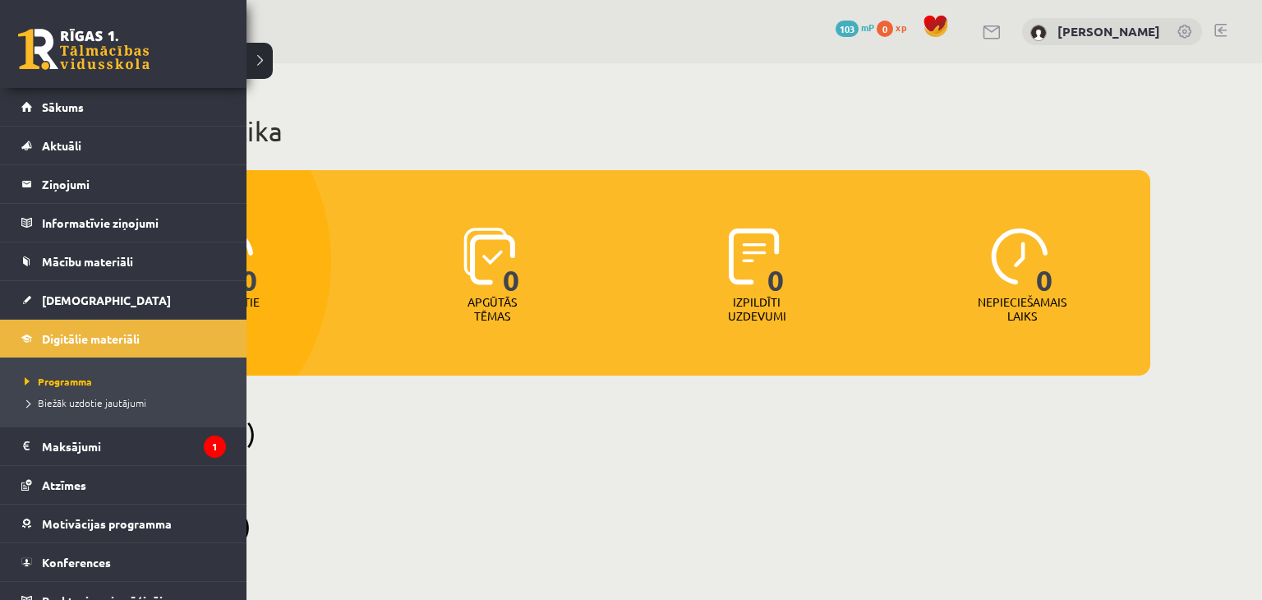
click at [51, 37] on link at bounding box center [83, 49] width 131 height 41
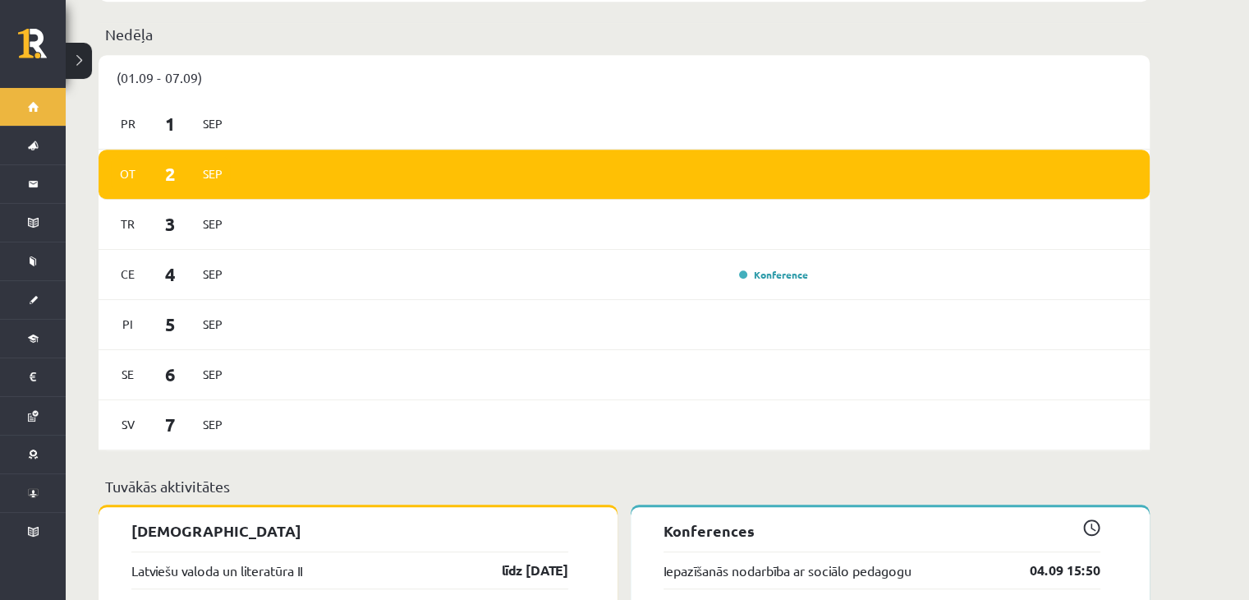
scroll to position [882, 0]
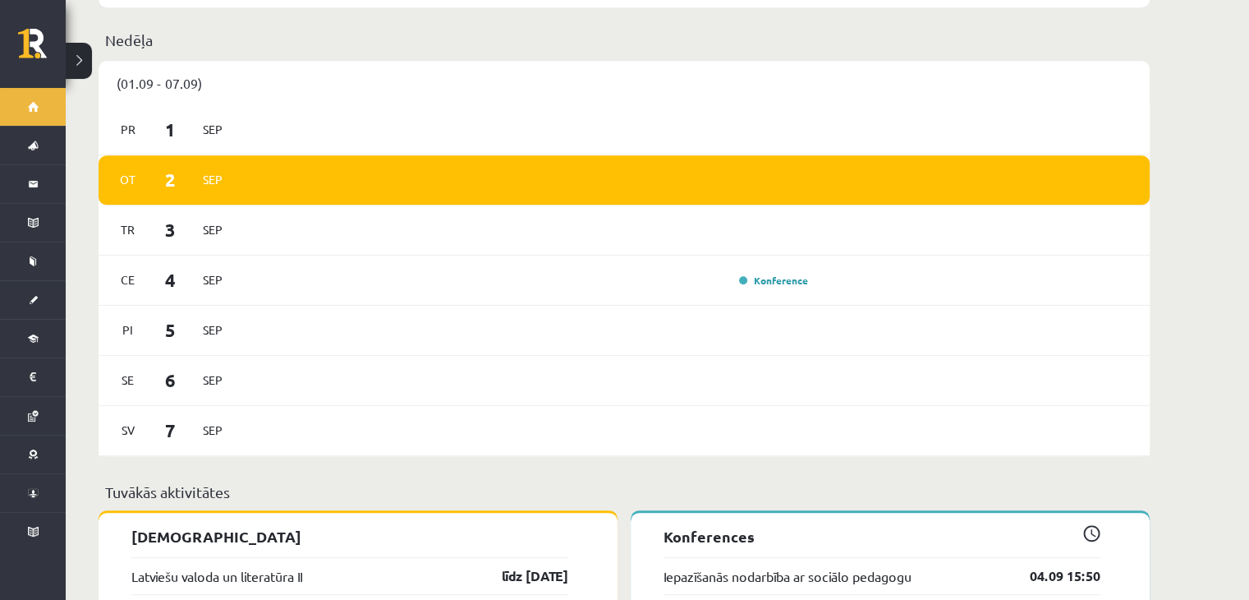
click at [818, 483] on p "Tuvākās aktivitātes" at bounding box center [624, 491] width 1038 height 22
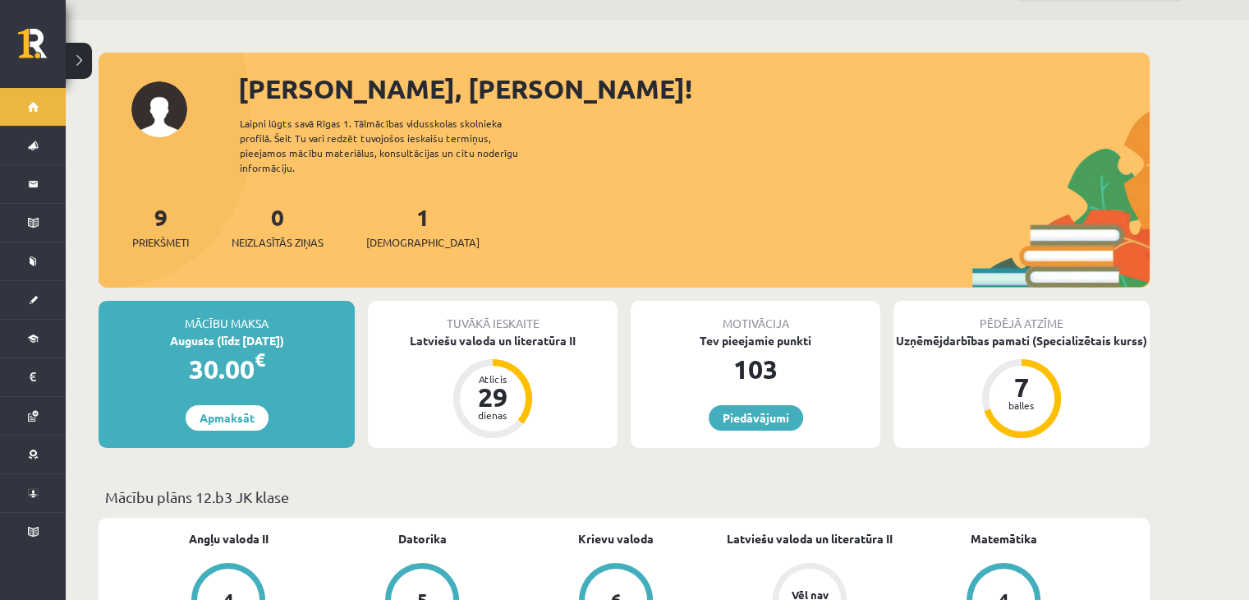
scroll to position [36, 0]
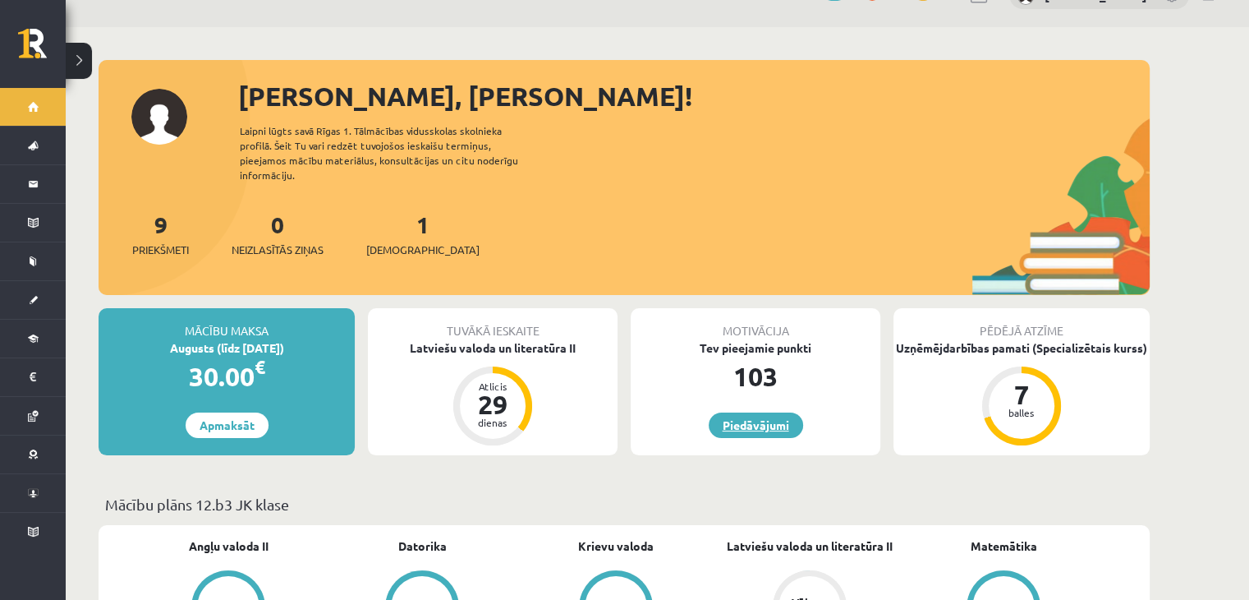
click at [757, 412] on link "Piedāvājumi" at bounding box center [756, 424] width 94 height 25
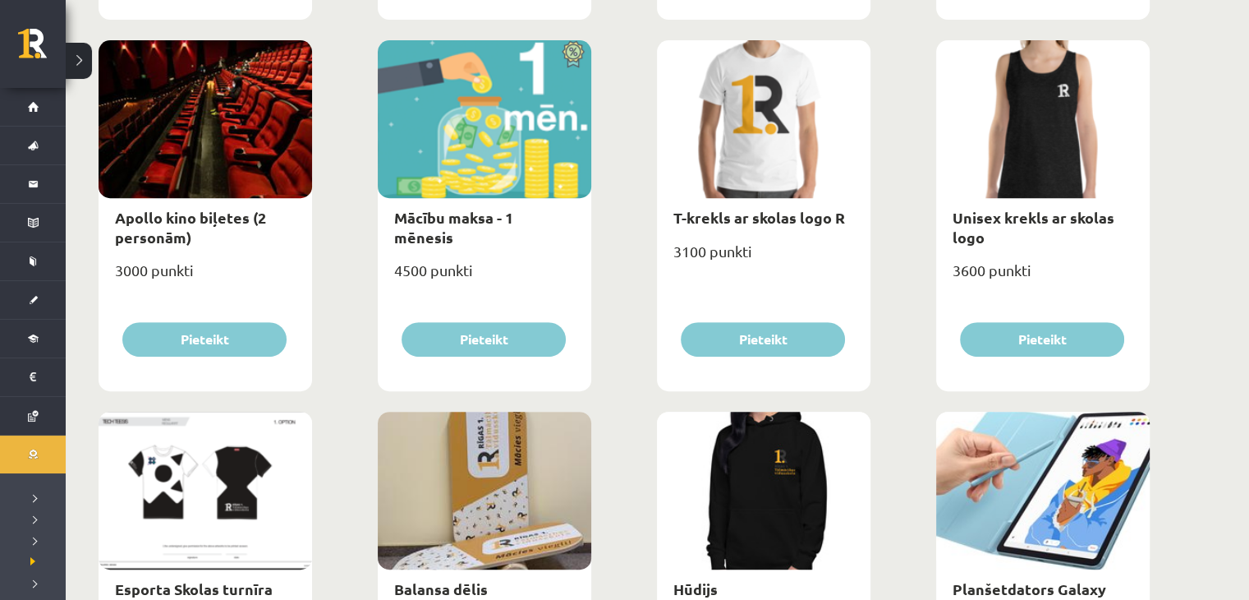
scroll to position [601, 0]
